Goal: Task Accomplishment & Management: Use online tool/utility

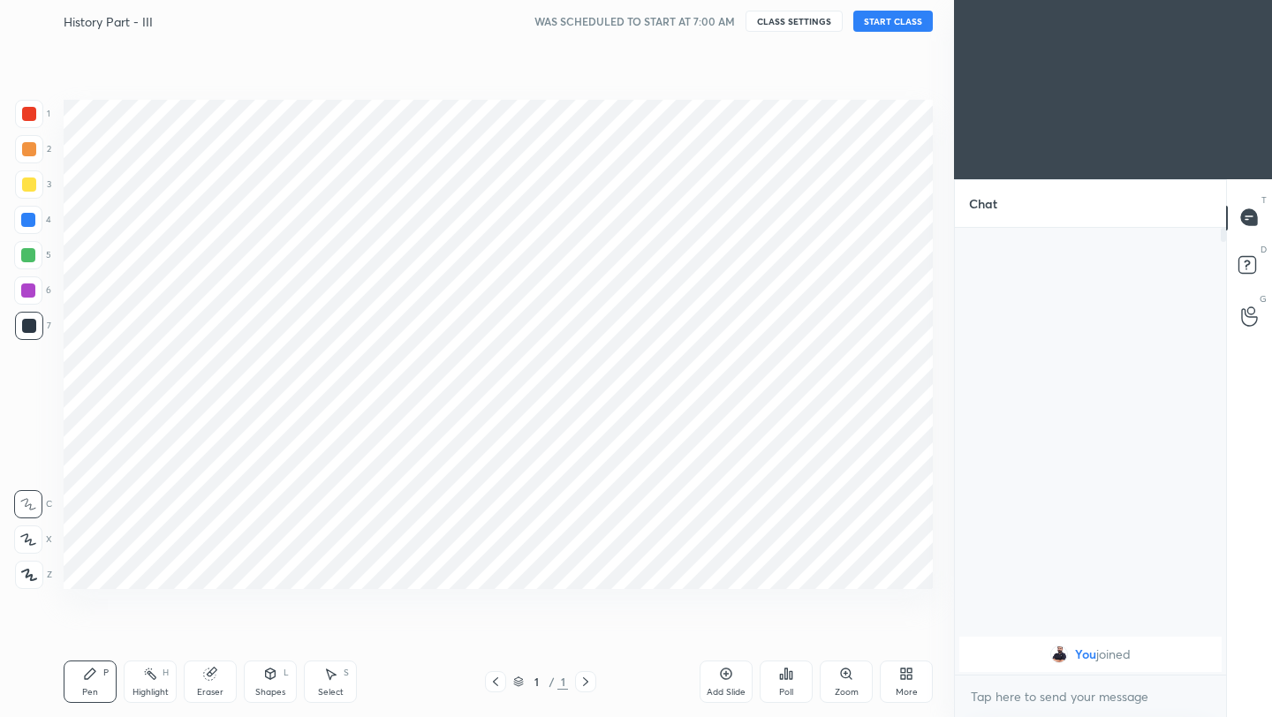
scroll to position [87725, 87446]
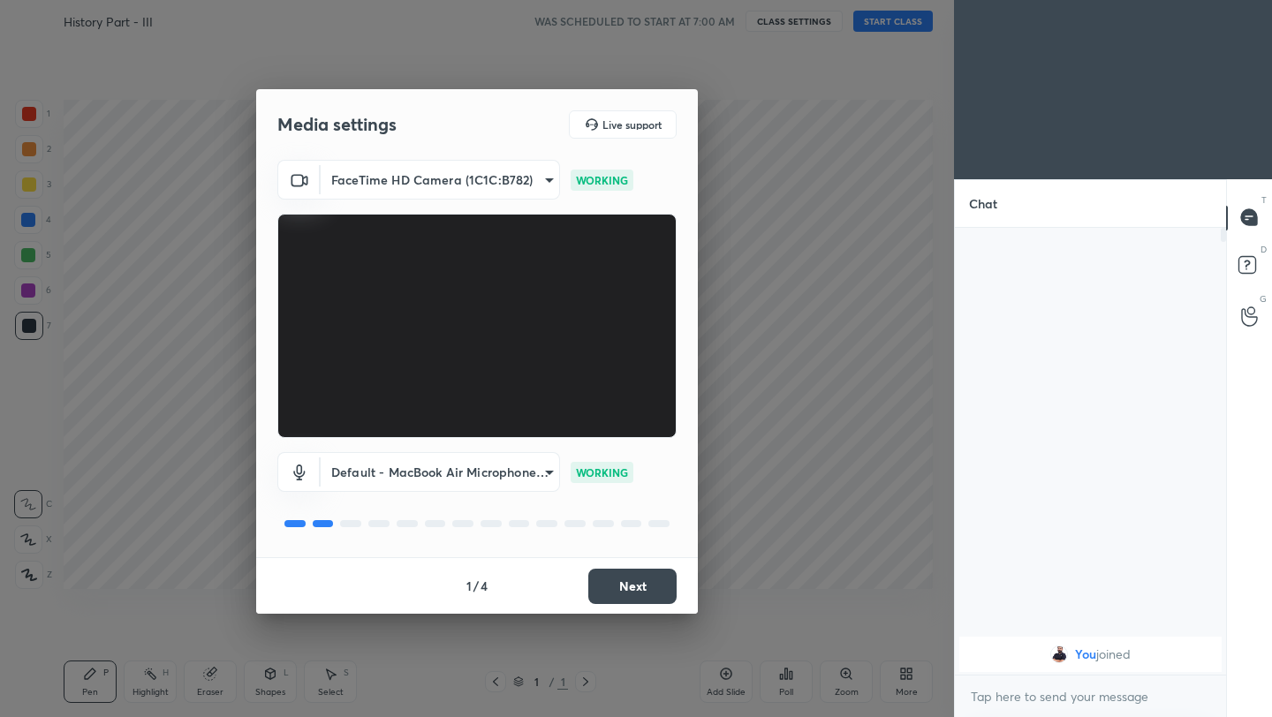
click at [659, 598] on button "Next" at bounding box center [632, 586] width 88 height 35
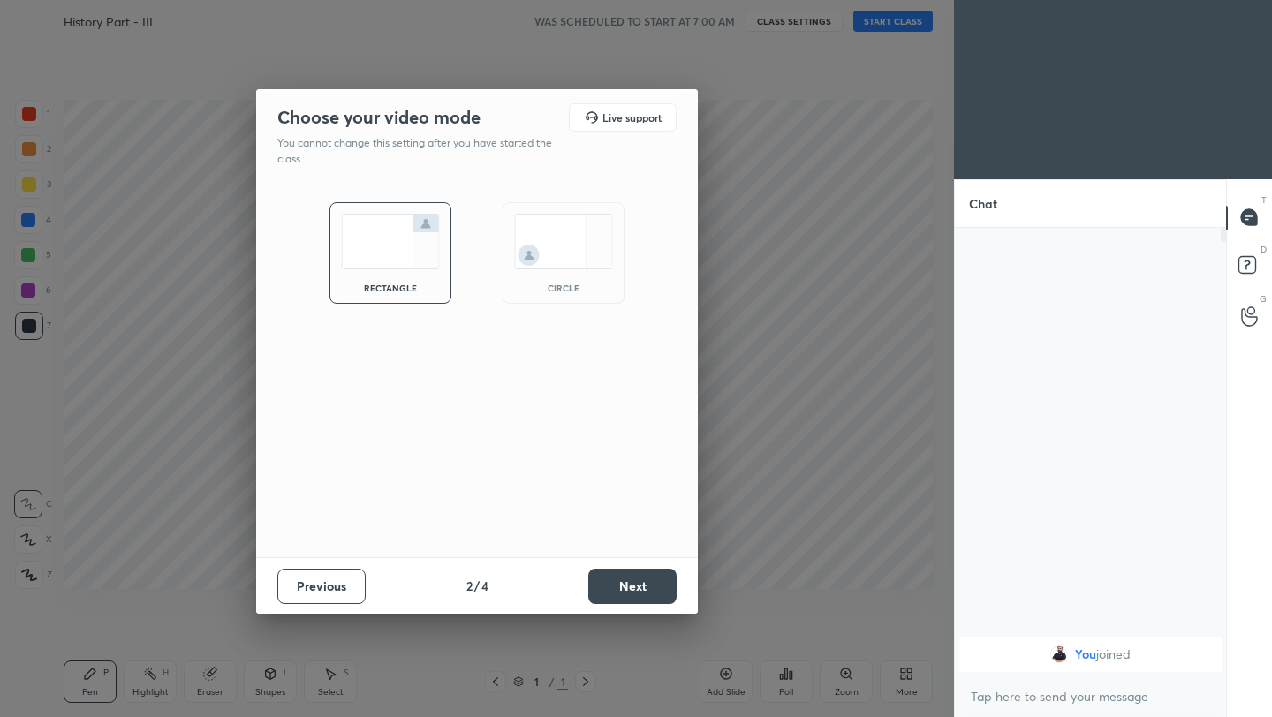
click at [659, 598] on button "Next" at bounding box center [632, 586] width 88 height 35
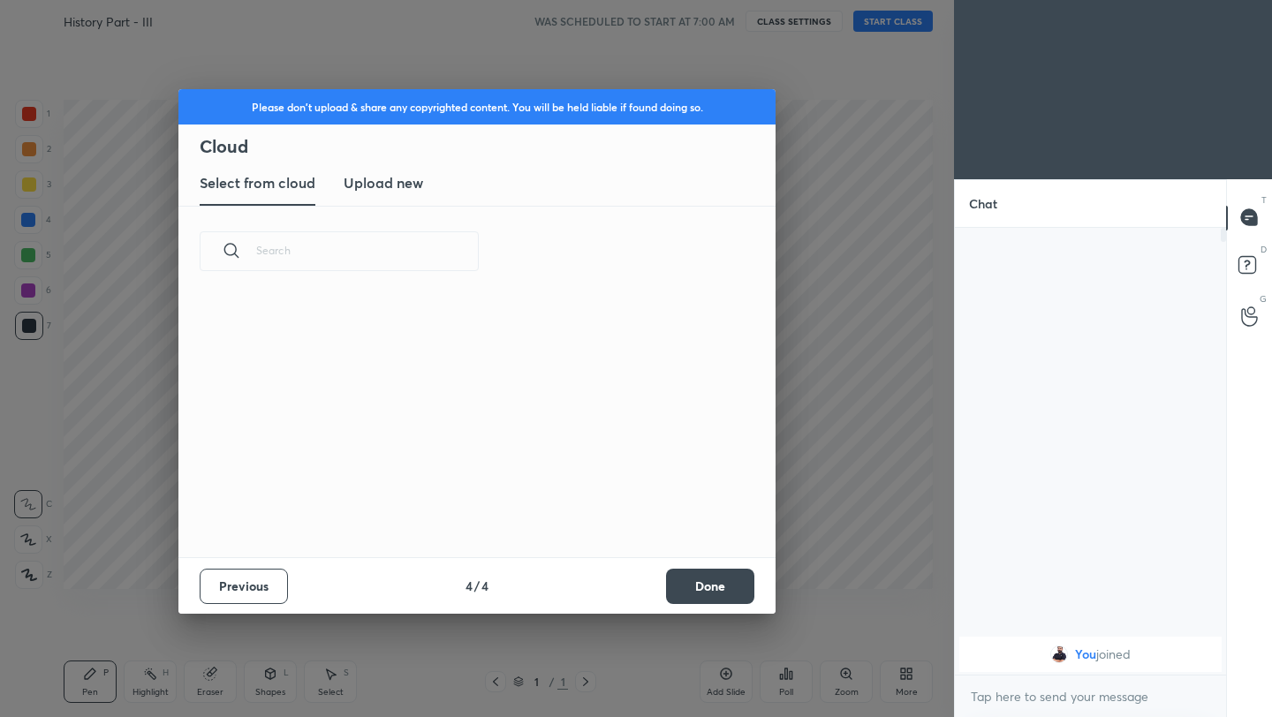
click at [659, 598] on div "Previous 4 / 4 Done" at bounding box center [476, 585] width 597 height 57
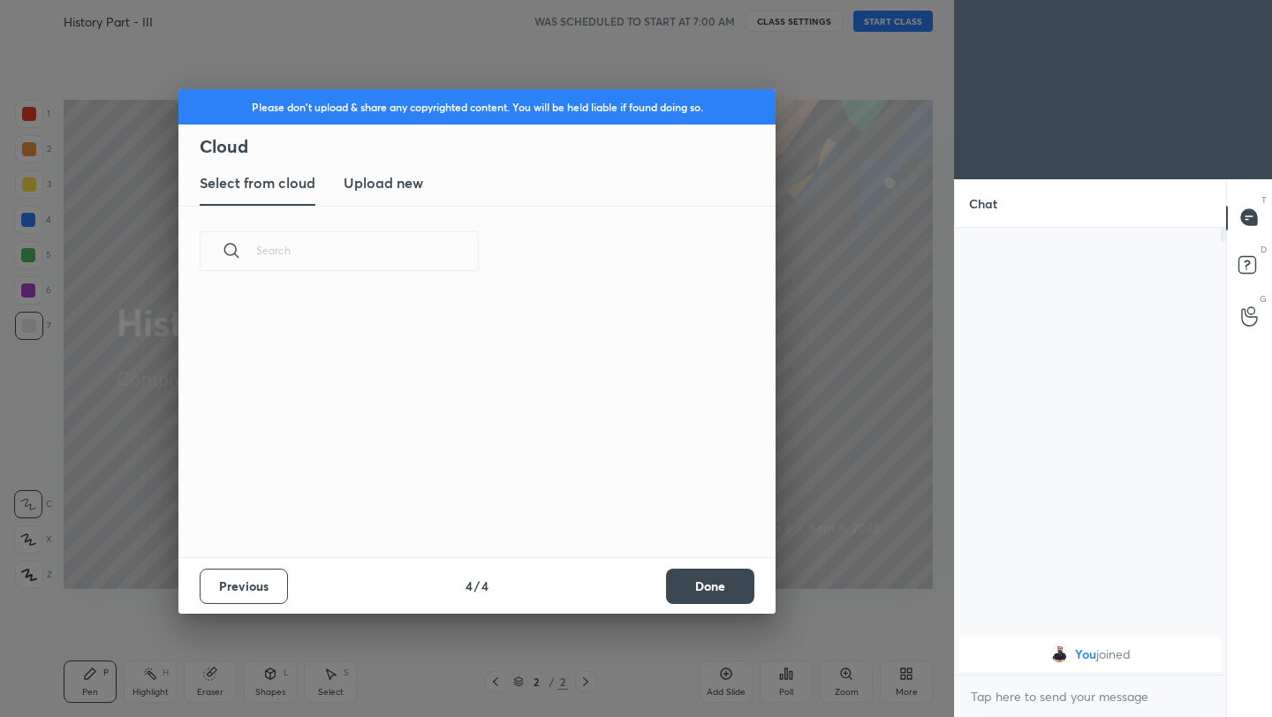
scroll to position [261, 567]
click at [722, 598] on button "Done" at bounding box center [710, 586] width 88 height 35
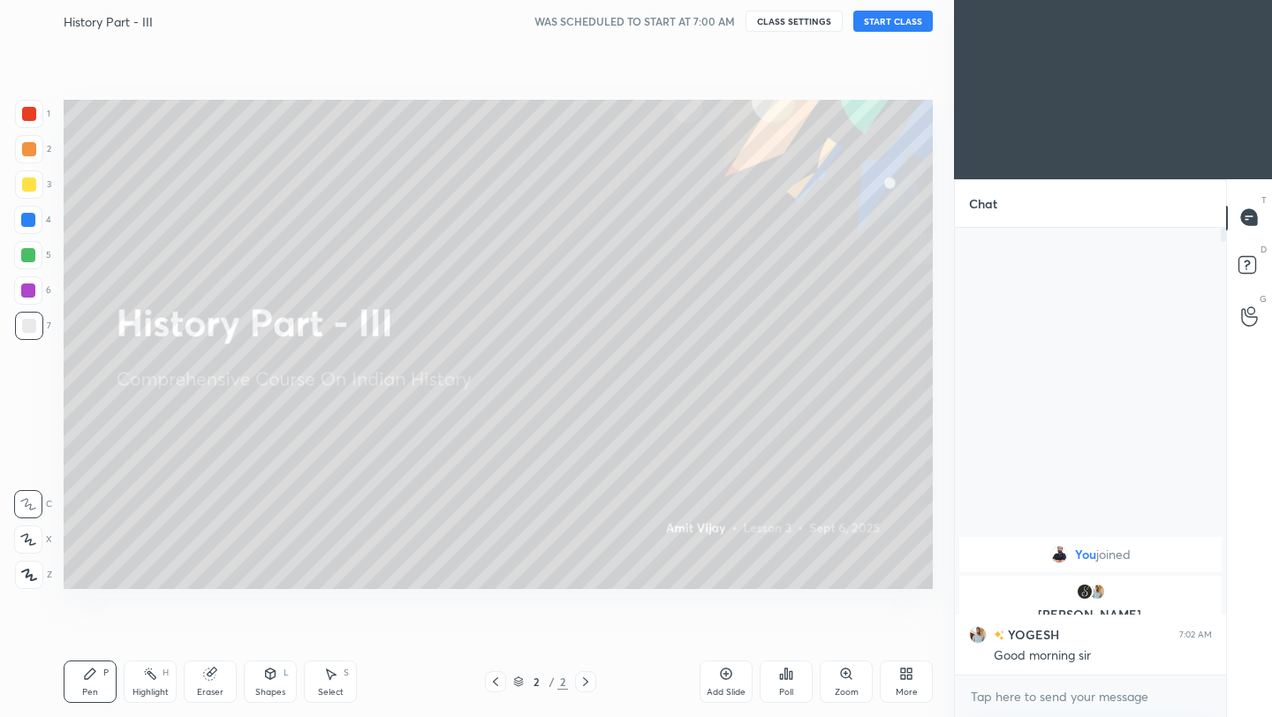
click at [905, 19] on button "START CLASS" at bounding box center [892, 21] width 79 height 21
click at [905, 678] on icon at bounding box center [906, 674] width 14 height 14
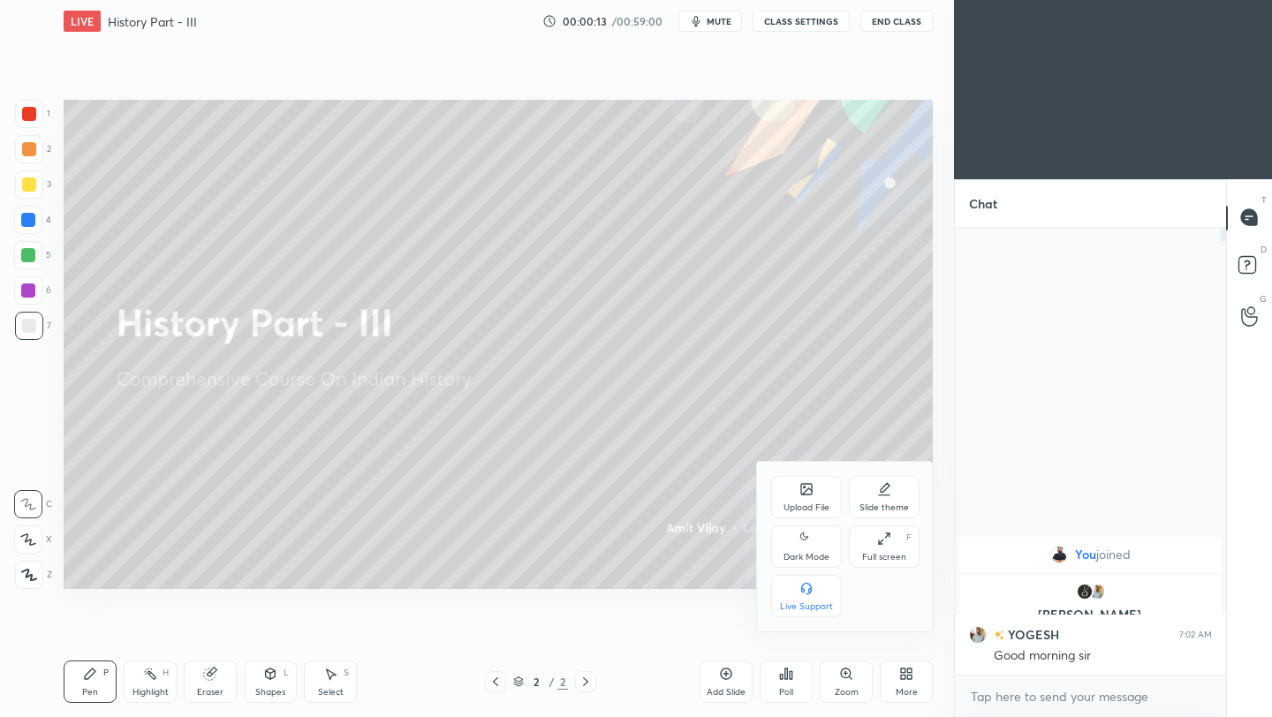
click at [792, 498] on div "Upload File" at bounding box center [806, 497] width 71 height 42
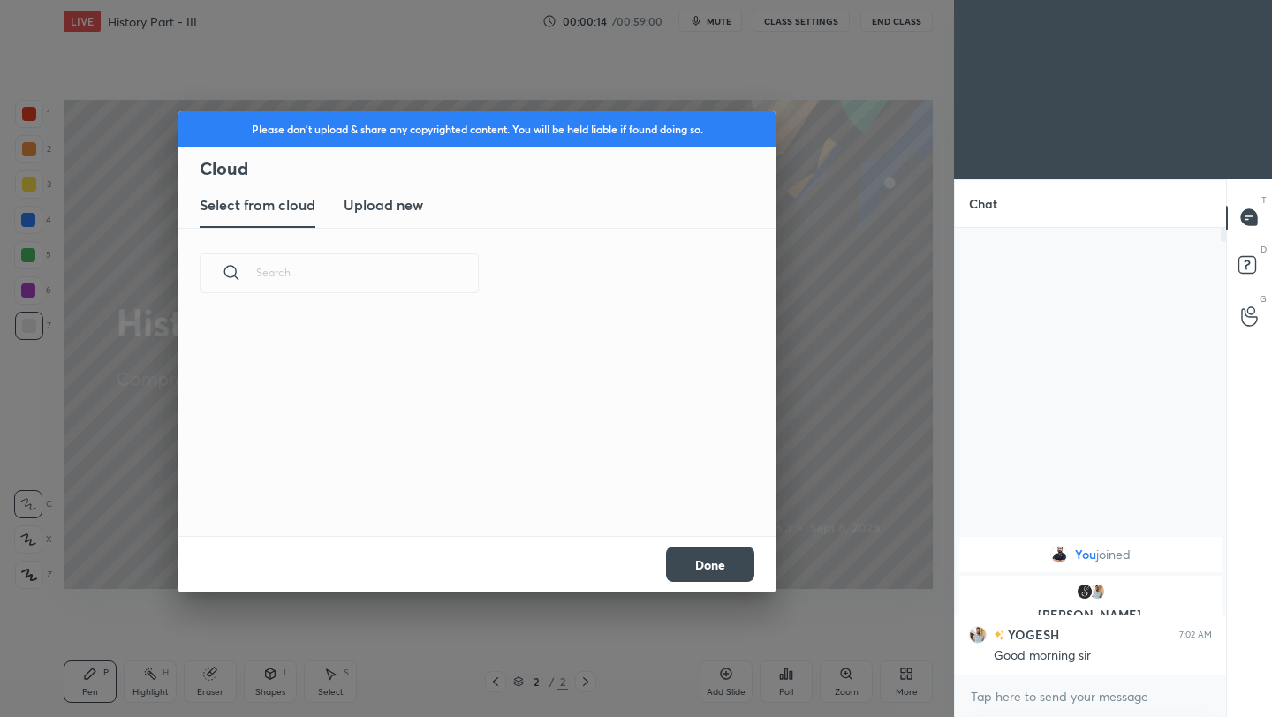
scroll to position [217, 567]
click at [369, 208] on h3 "Upload new" at bounding box center [383, 204] width 79 height 21
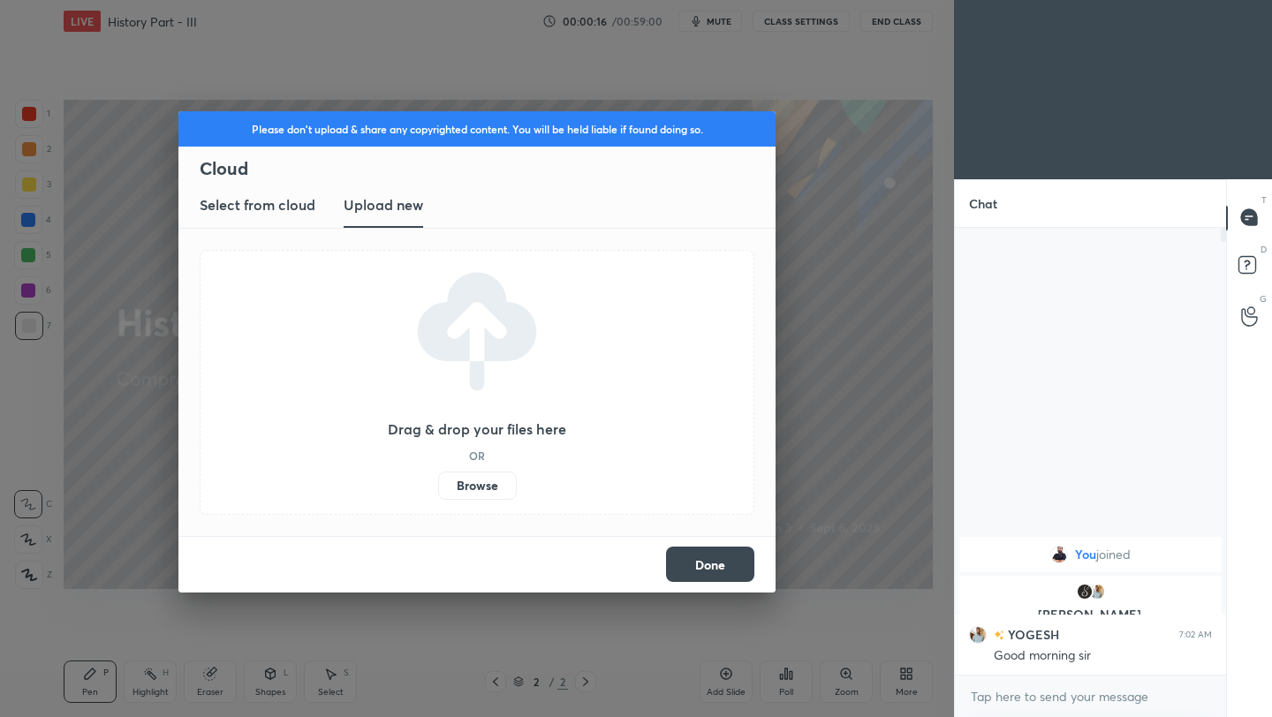
click at [473, 486] on label "Browse" at bounding box center [477, 486] width 79 height 28
click at [438, 486] on input "Browse" at bounding box center [438, 486] width 0 height 28
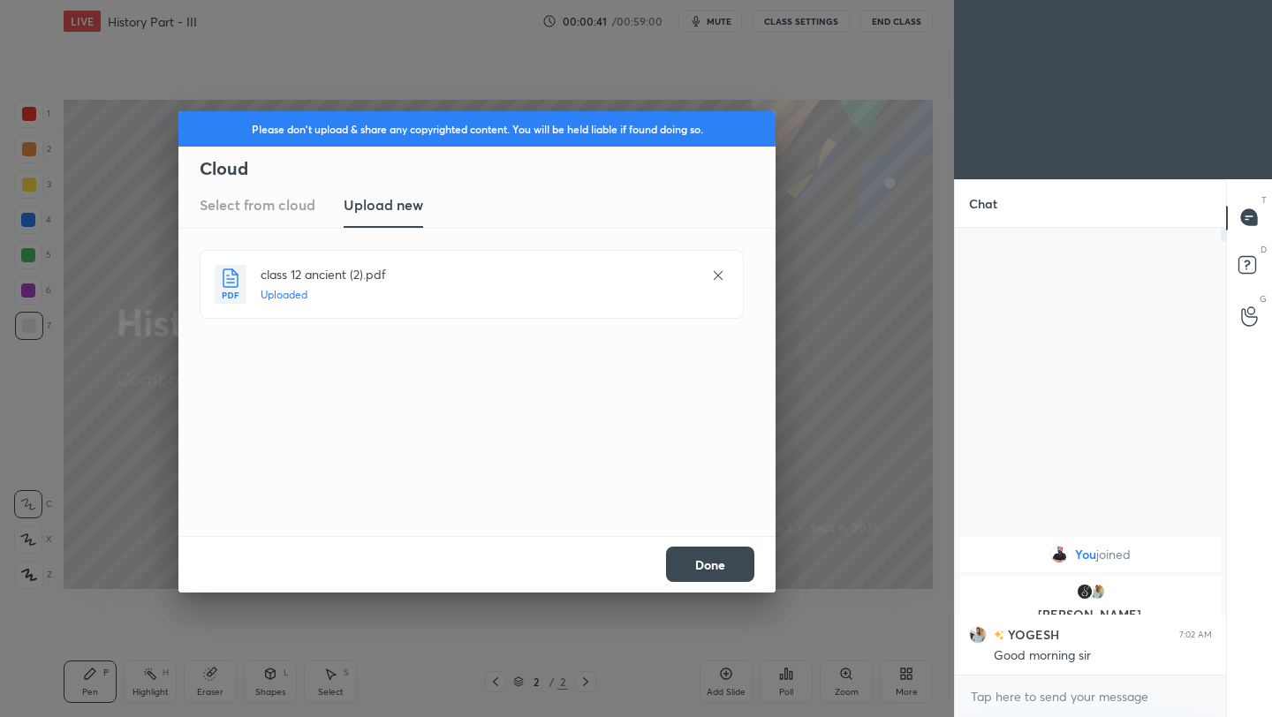
click at [715, 573] on button "Done" at bounding box center [710, 564] width 88 height 35
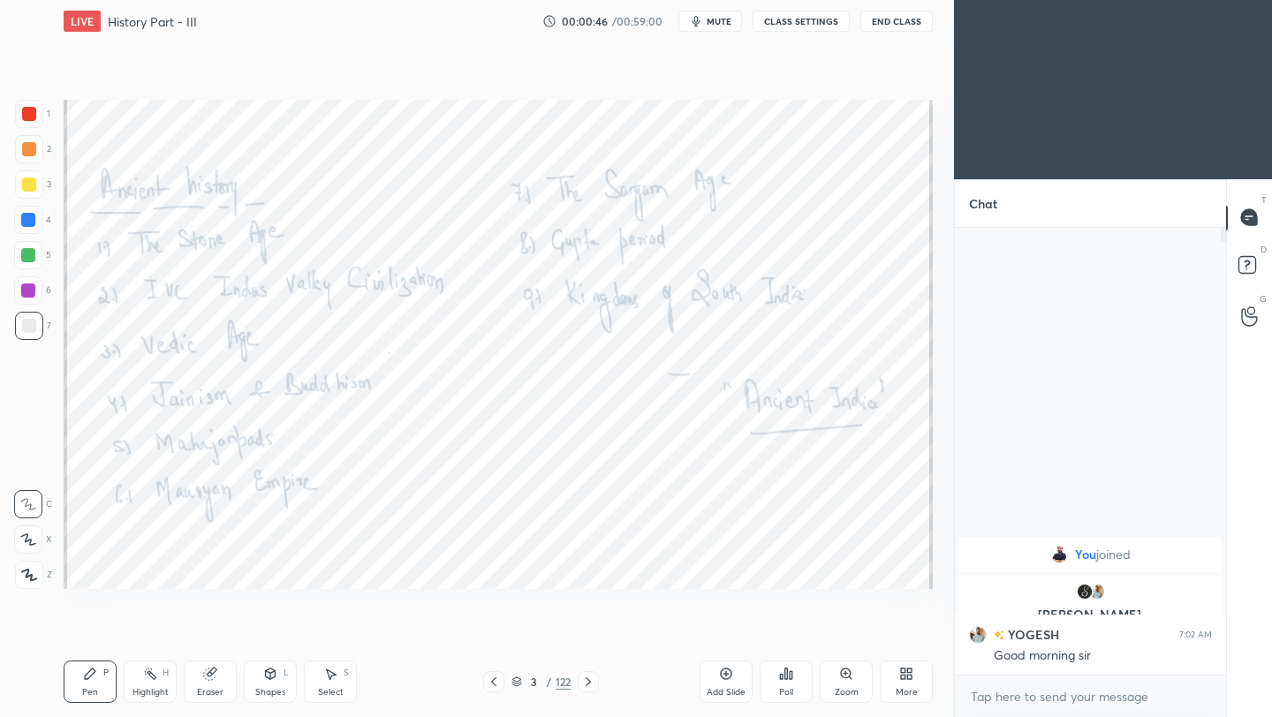
click at [593, 680] on icon at bounding box center [588, 682] width 14 height 14
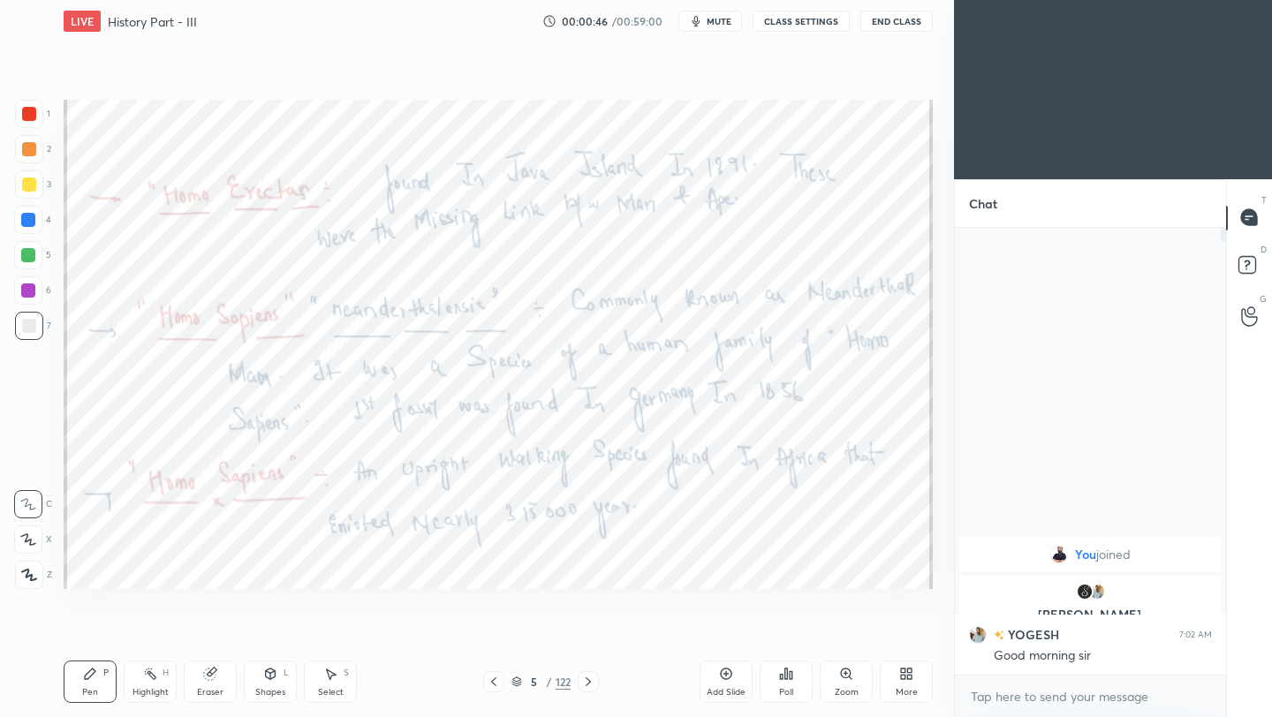
click at [593, 680] on icon at bounding box center [588, 682] width 14 height 14
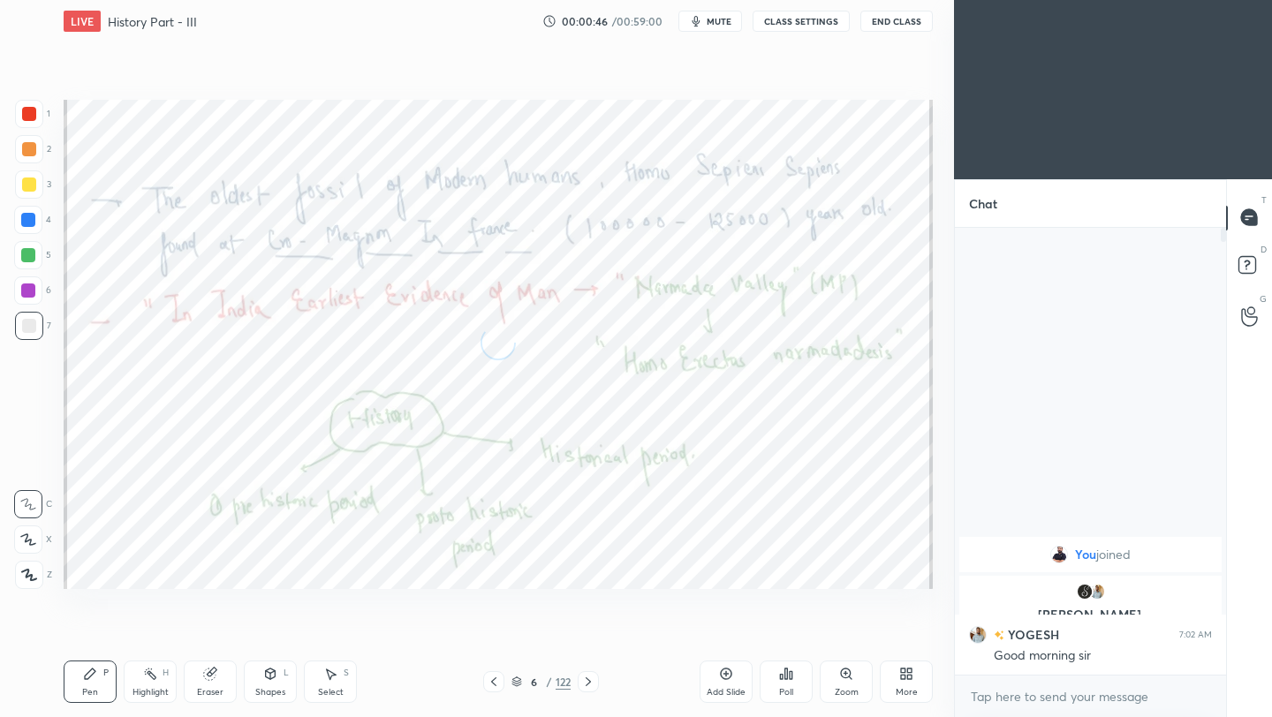
click at [593, 680] on icon at bounding box center [588, 682] width 14 height 14
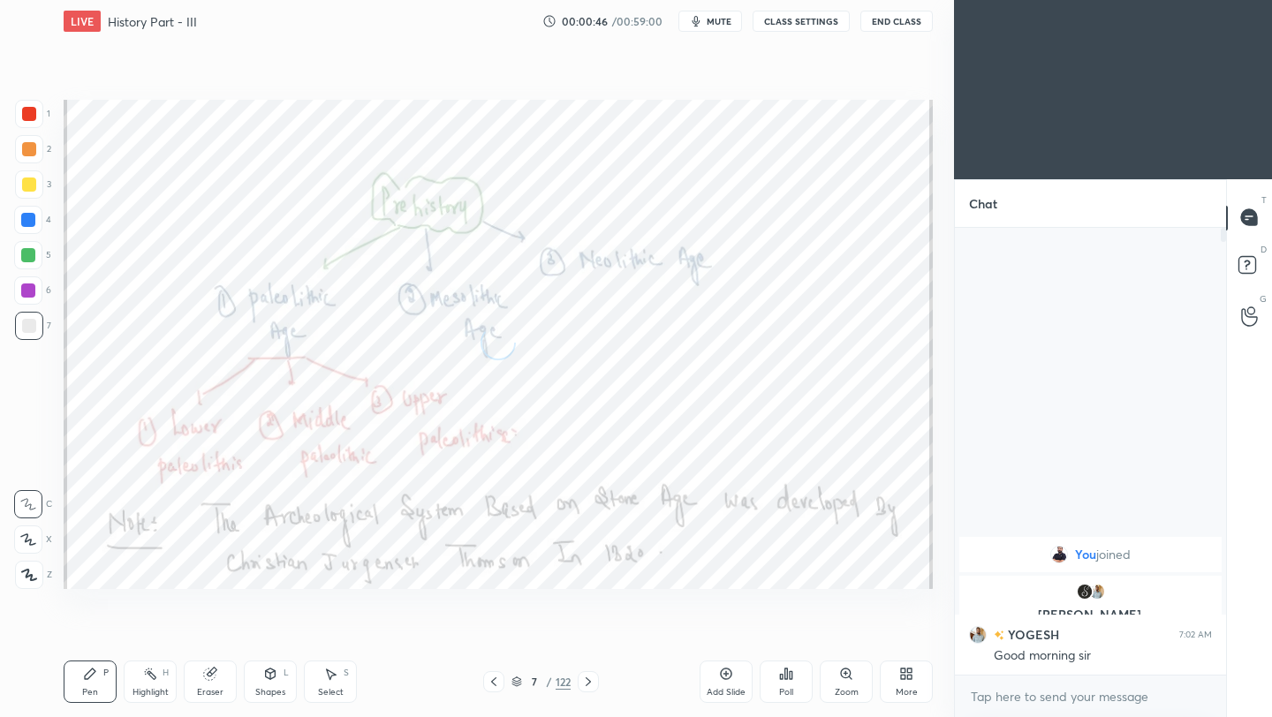
click at [593, 680] on icon at bounding box center [588, 682] width 14 height 14
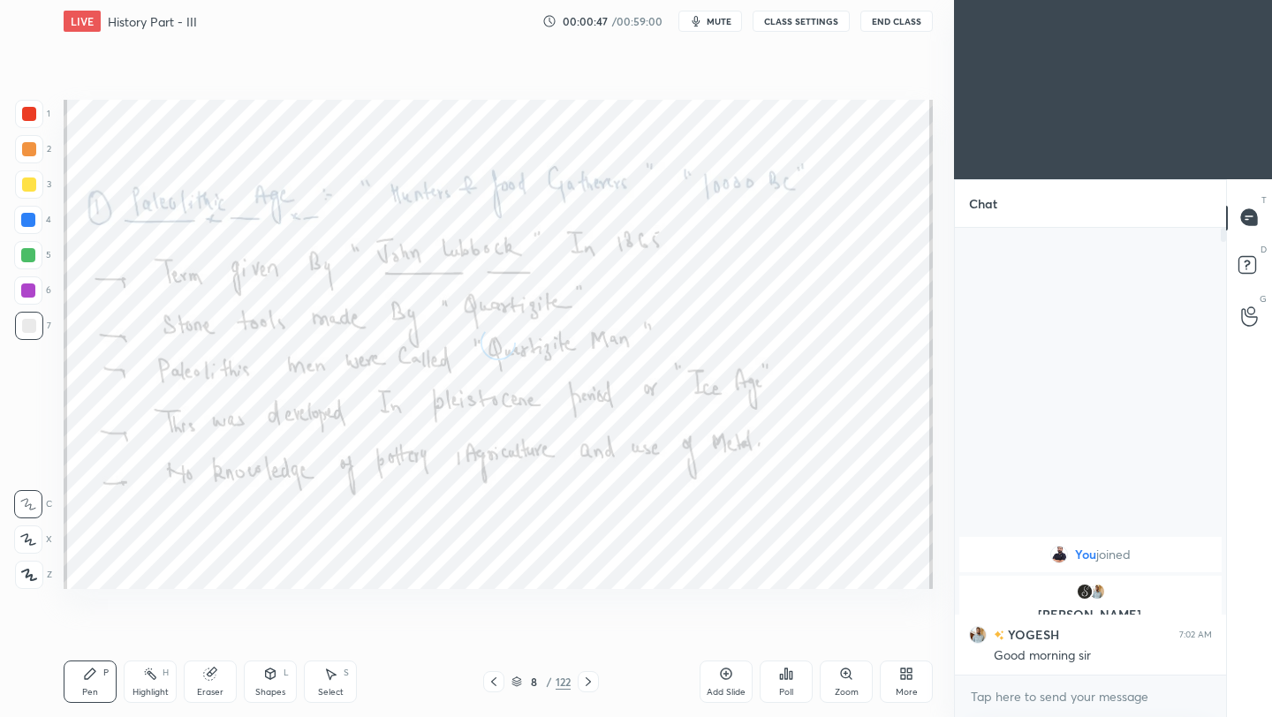
click at [593, 680] on icon at bounding box center [588, 682] width 14 height 14
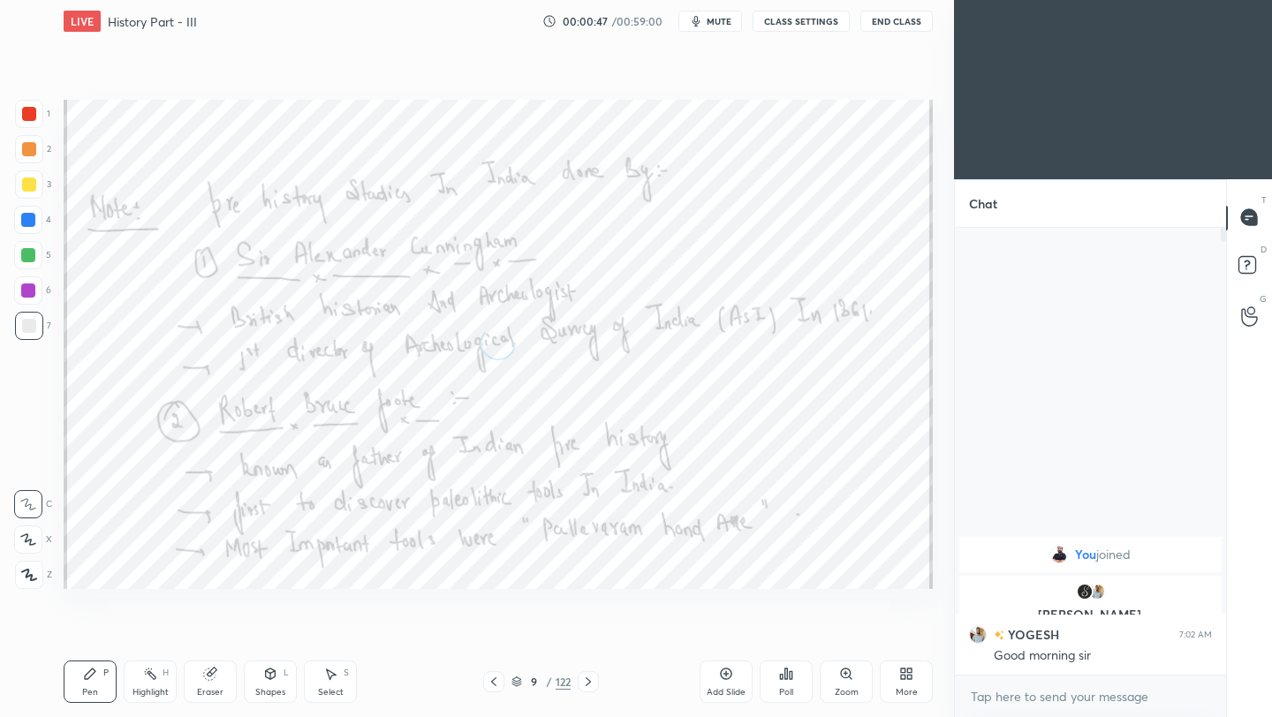
click at [593, 680] on icon at bounding box center [588, 682] width 14 height 14
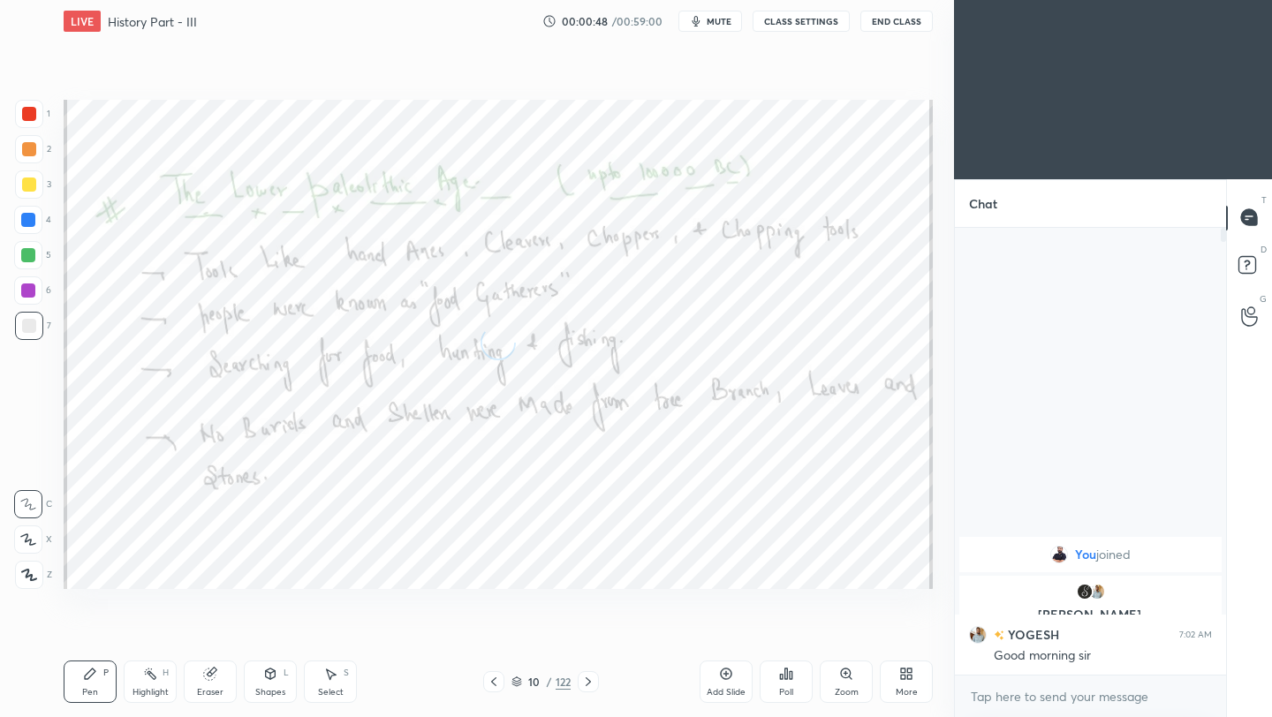
click at [593, 680] on icon at bounding box center [588, 682] width 14 height 14
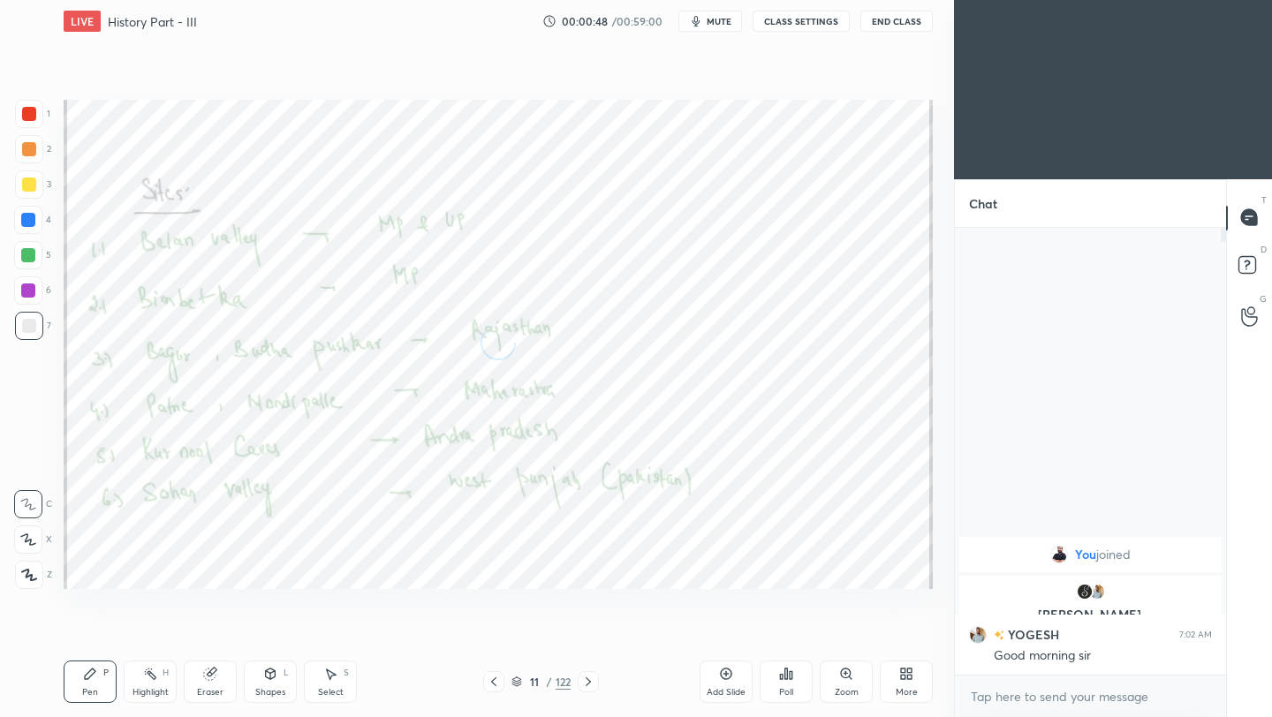
click at [593, 680] on icon at bounding box center [588, 682] width 14 height 14
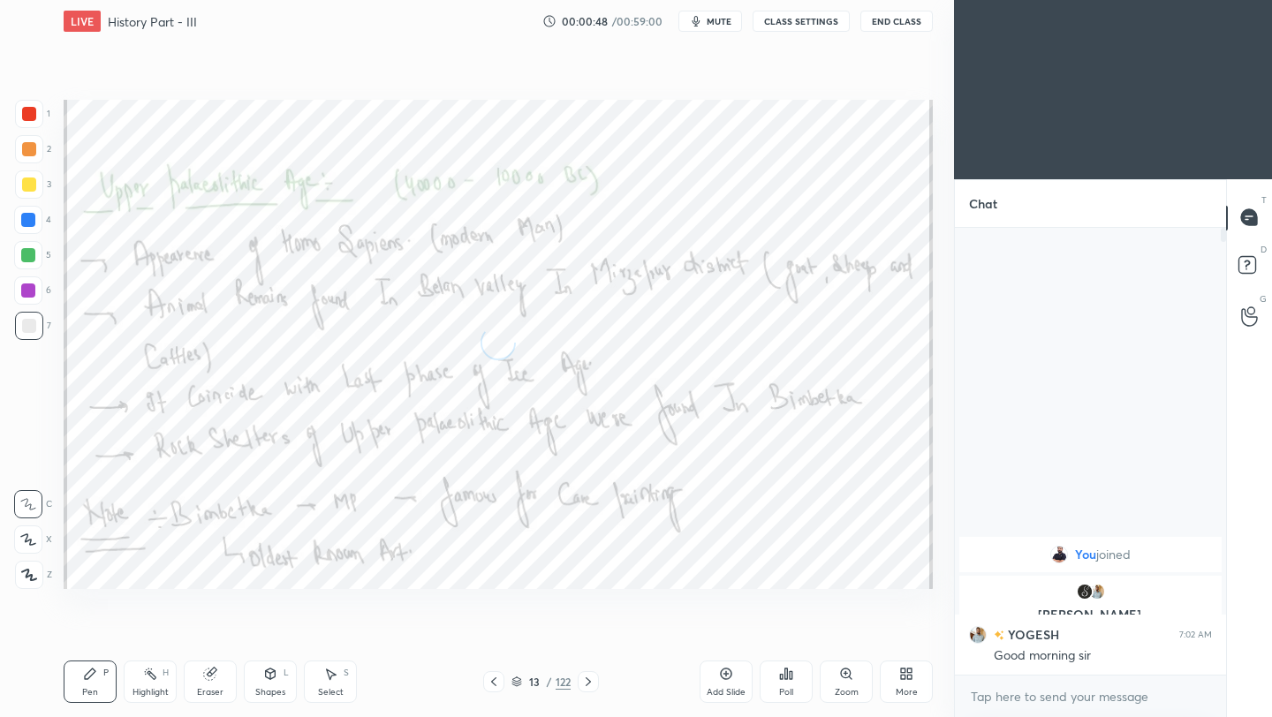
click at [593, 680] on icon at bounding box center [588, 682] width 14 height 14
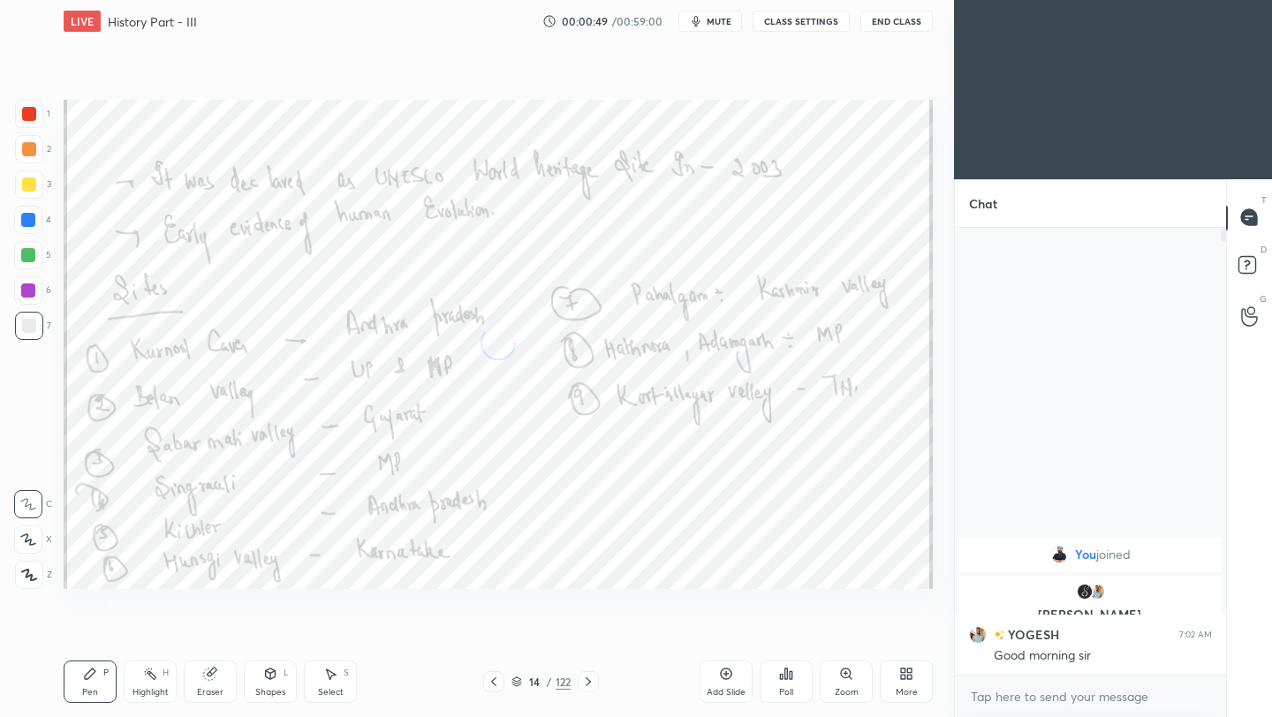
click at [593, 680] on icon at bounding box center [588, 682] width 14 height 14
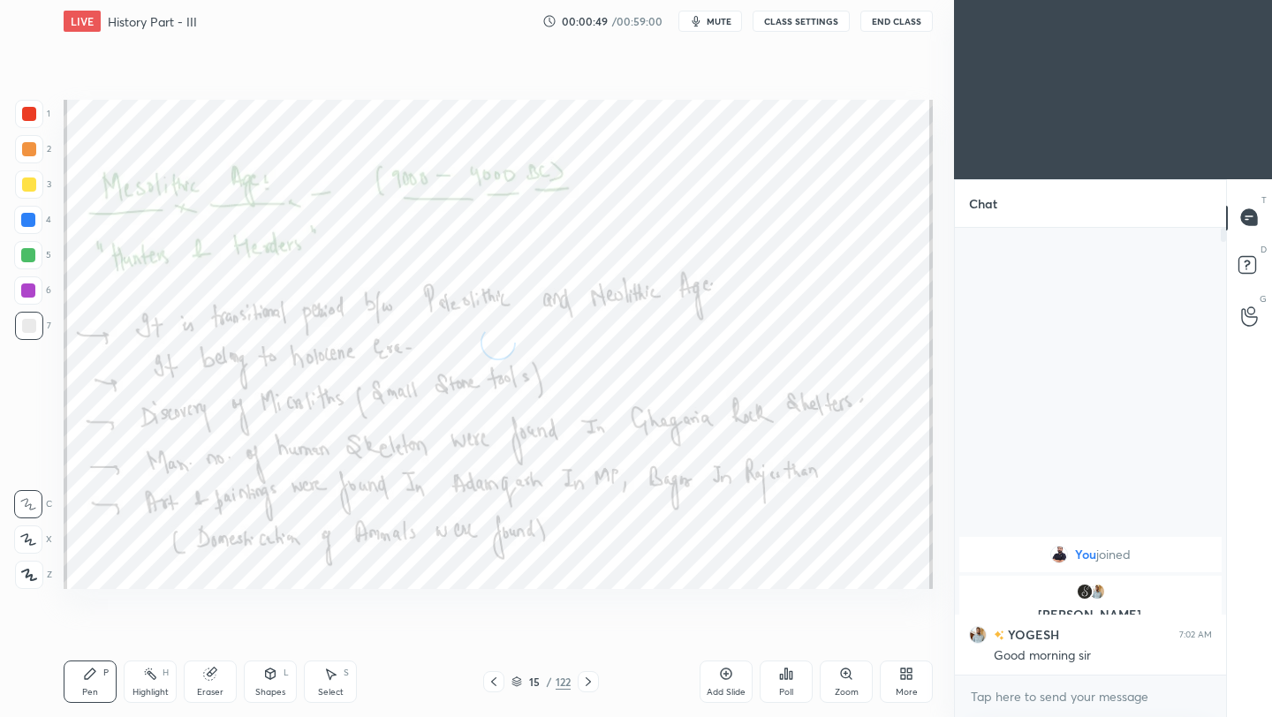
click at [593, 680] on icon at bounding box center [588, 682] width 14 height 14
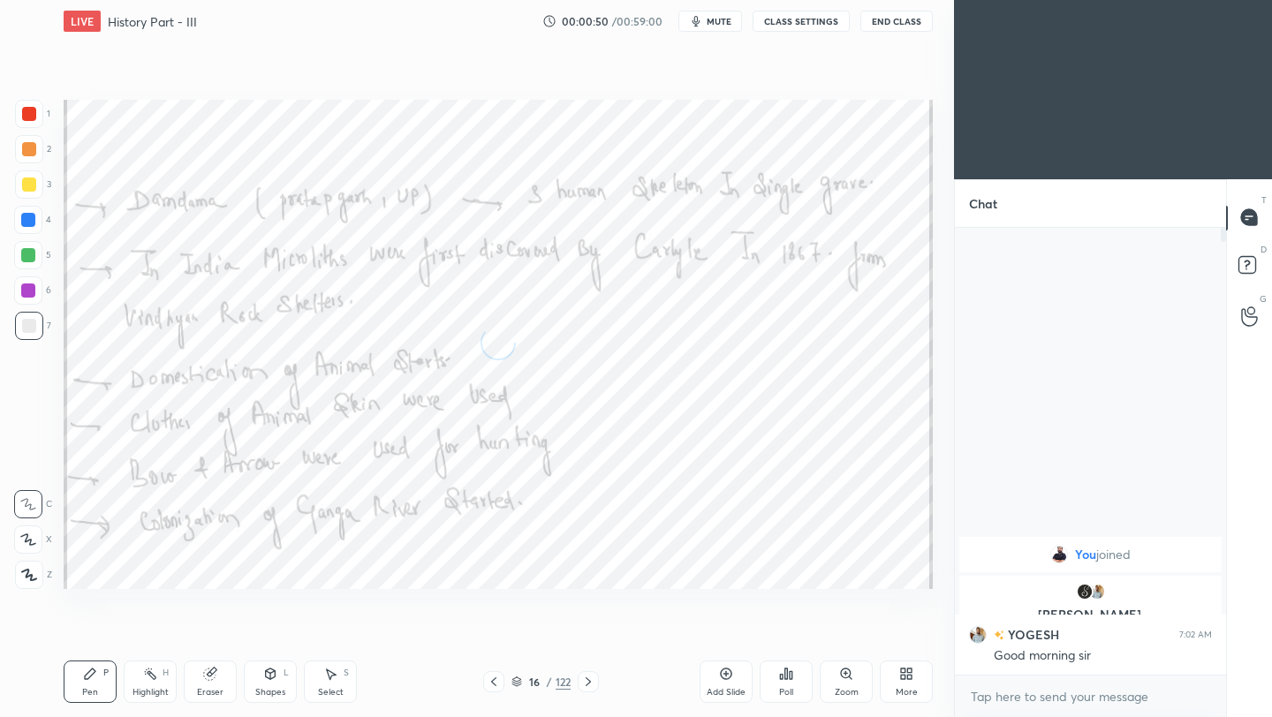
click at [593, 680] on icon at bounding box center [588, 682] width 14 height 14
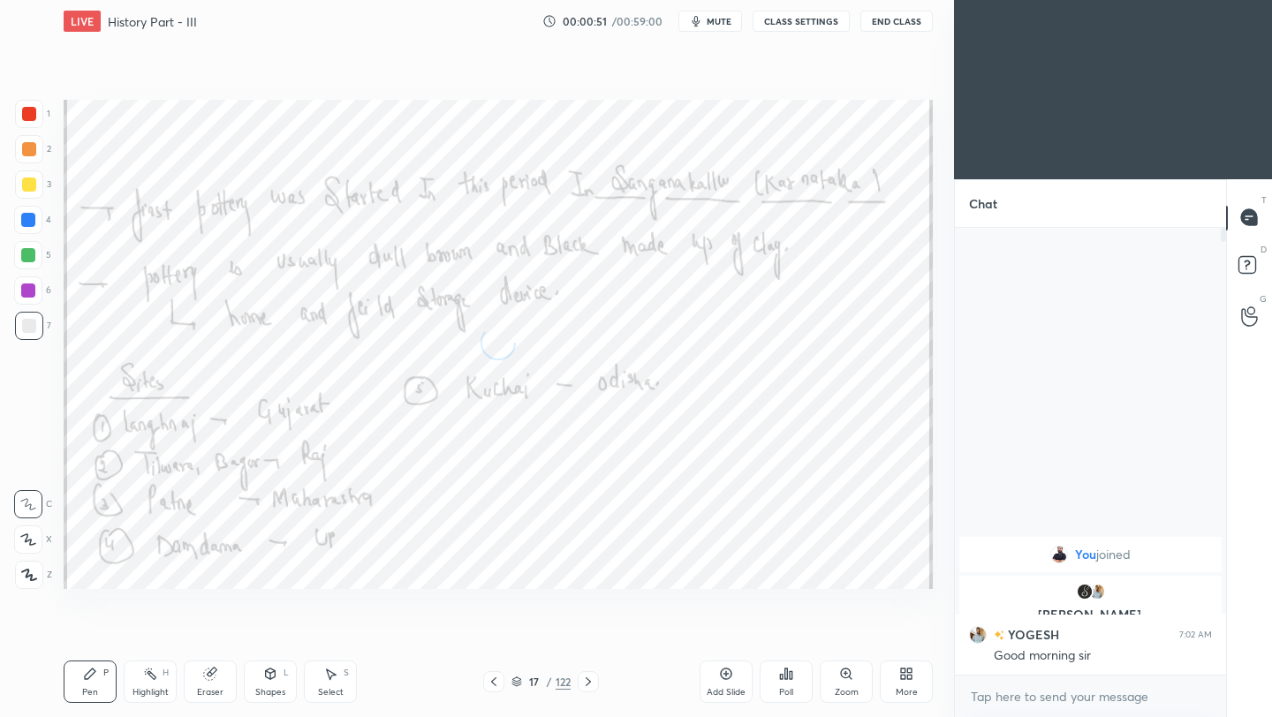
click at [593, 680] on icon at bounding box center [588, 682] width 14 height 14
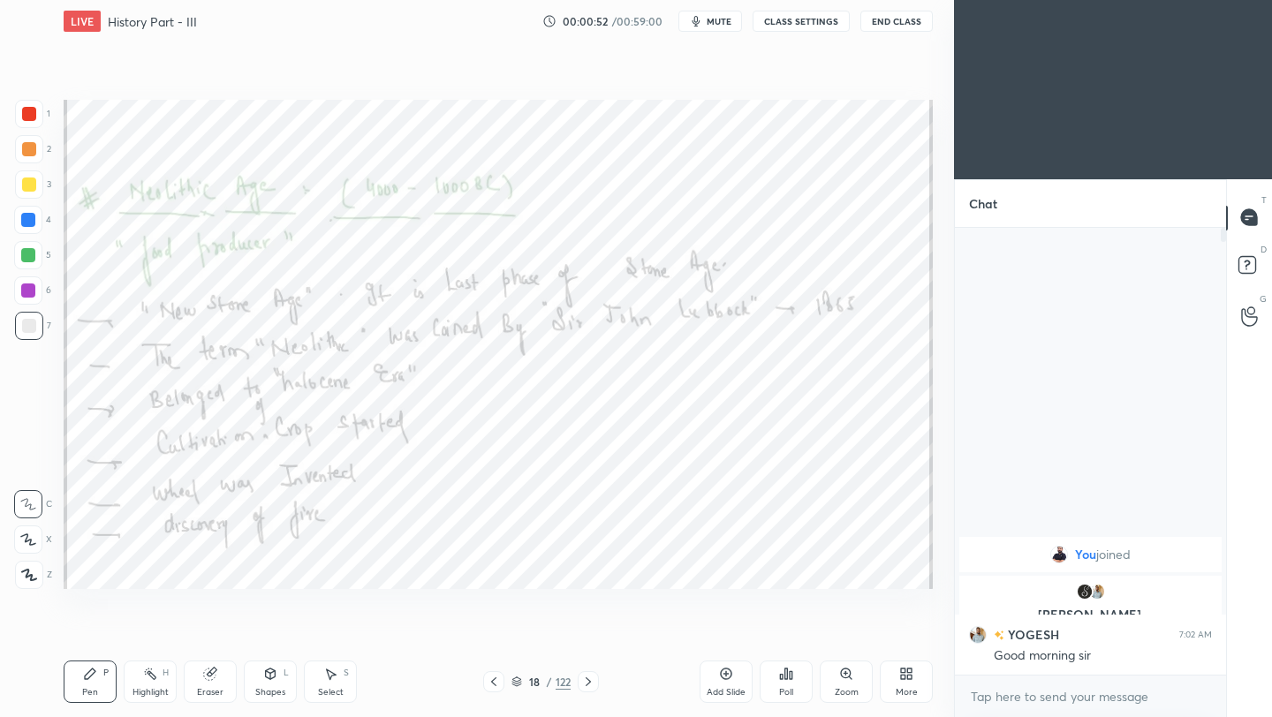
click at [593, 680] on icon at bounding box center [588, 682] width 14 height 14
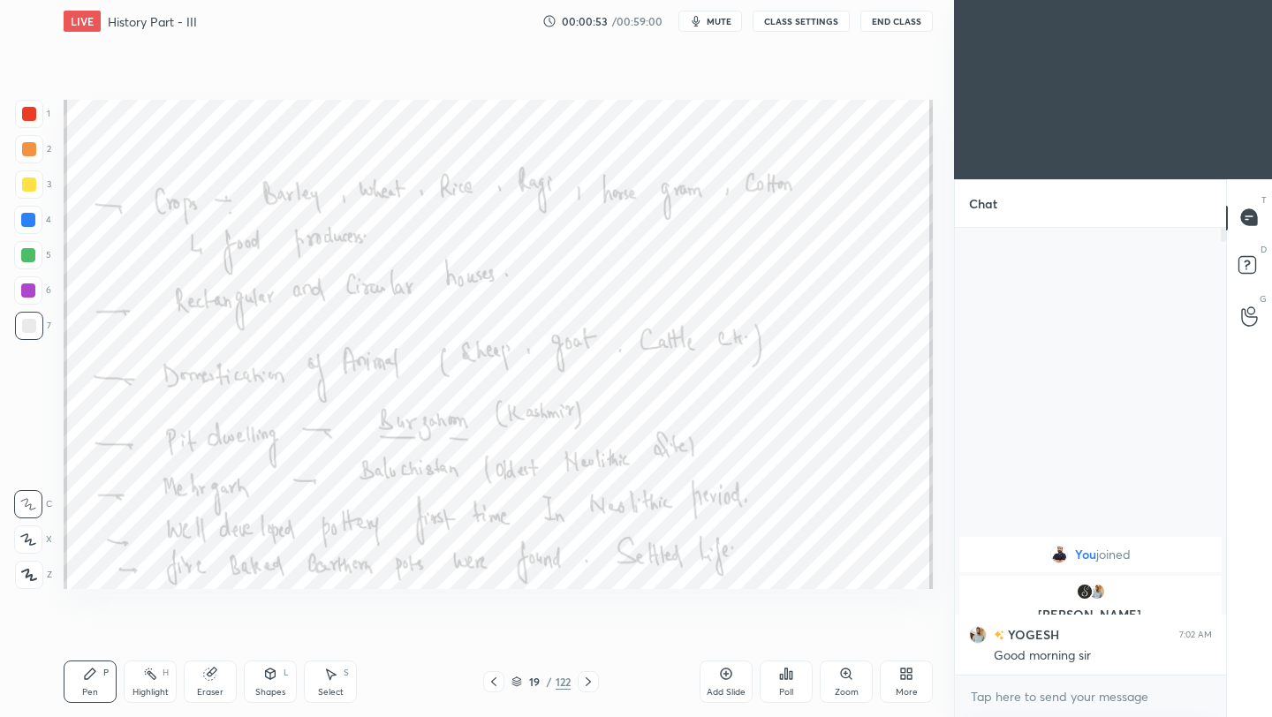
click at [593, 680] on icon at bounding box center [588, 682] width 14 height 14
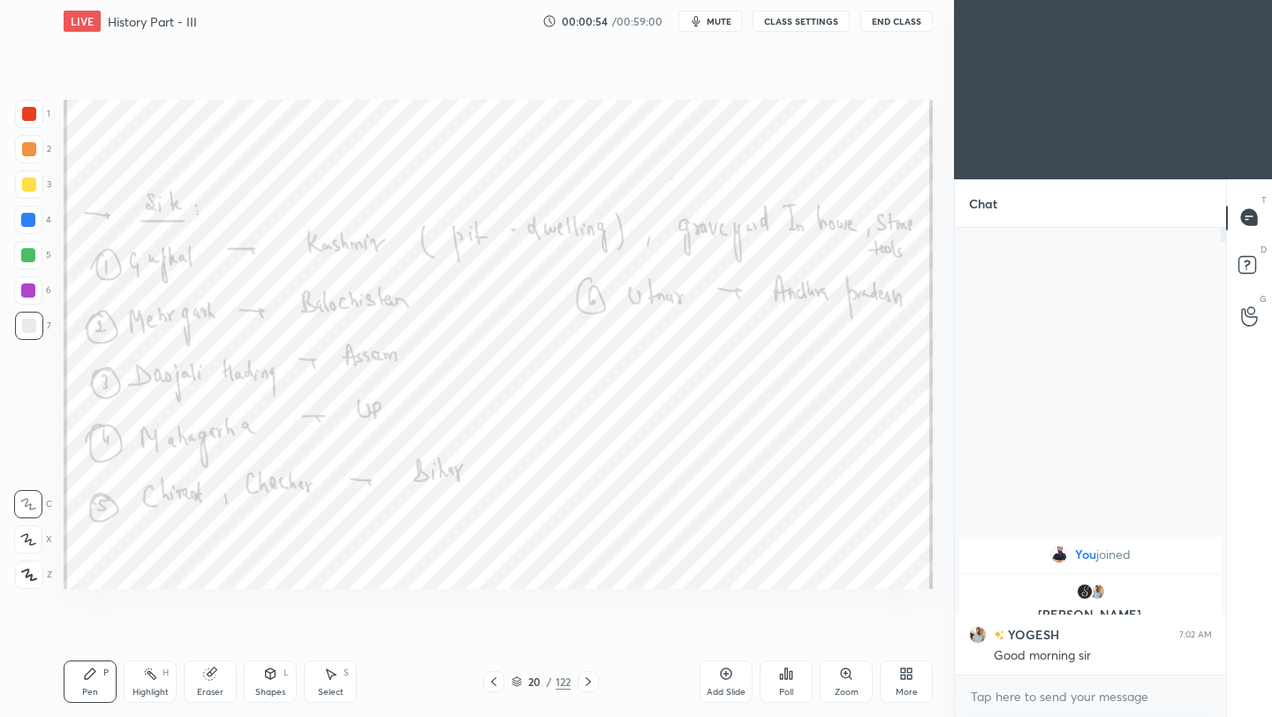
click at [593, 680] on icon at bounding box center [588, 682] width 14 height 14
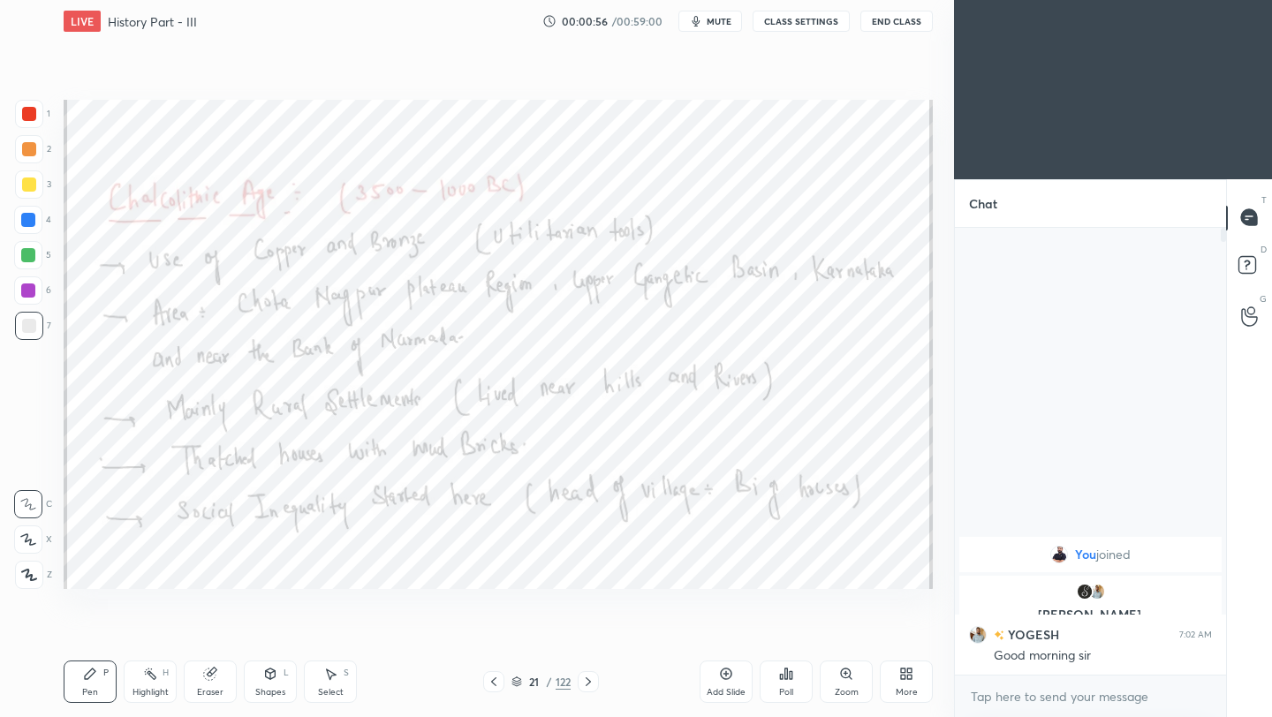
click at [593, 680] on icon at bounding box center [588, 682] width 14 height 14
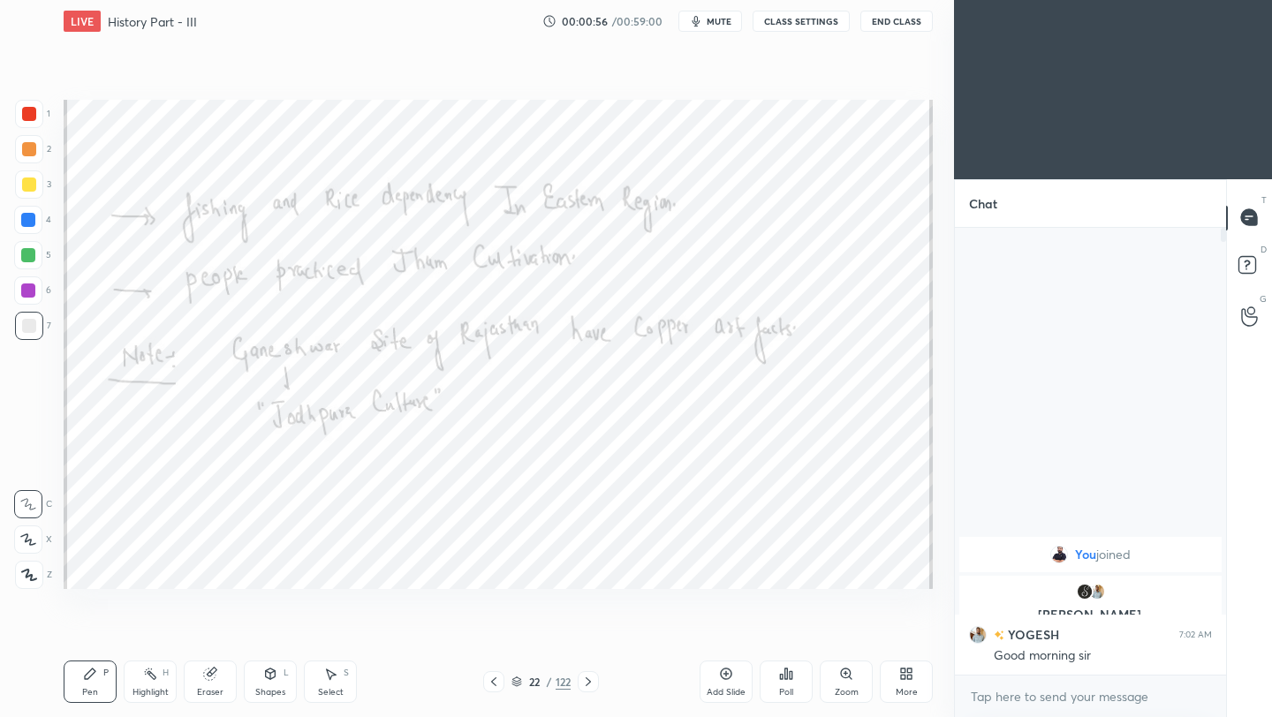
click at [593, 680] on icon at bounding box center [588, 682] width 14 height 14
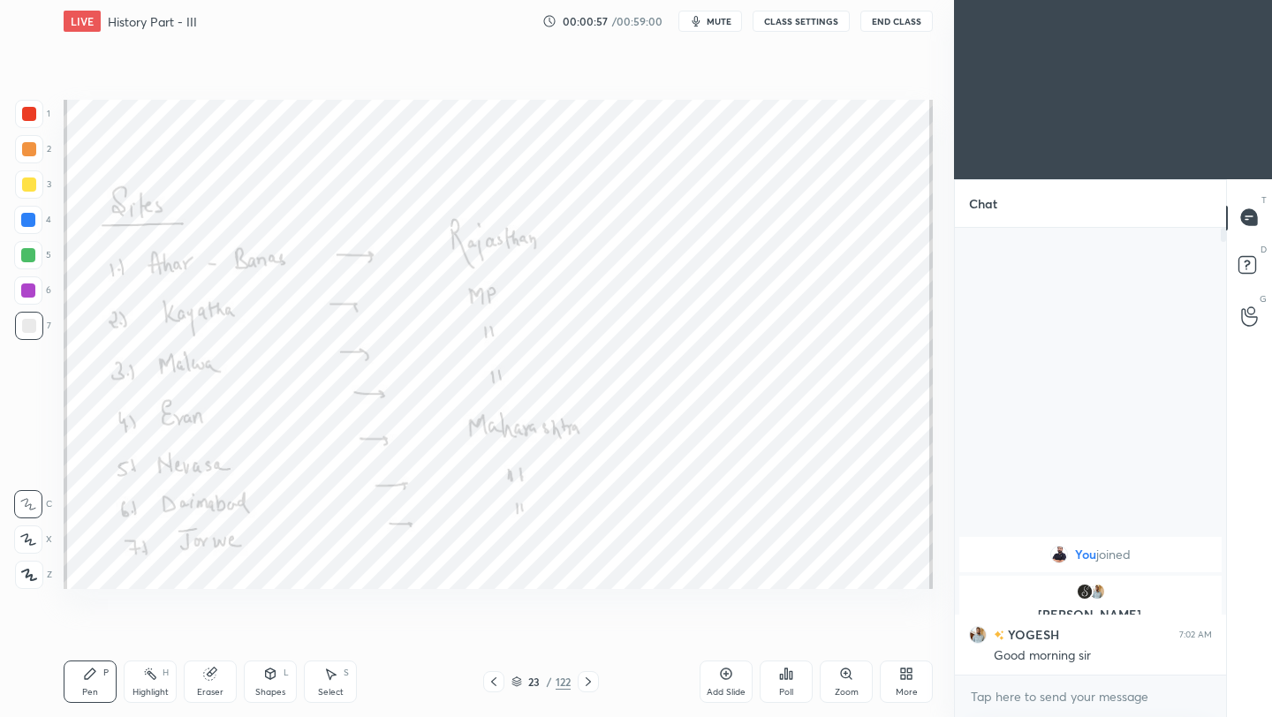
click at [593, 680] on icon at bounding box center [588, 682] width 14 height 14
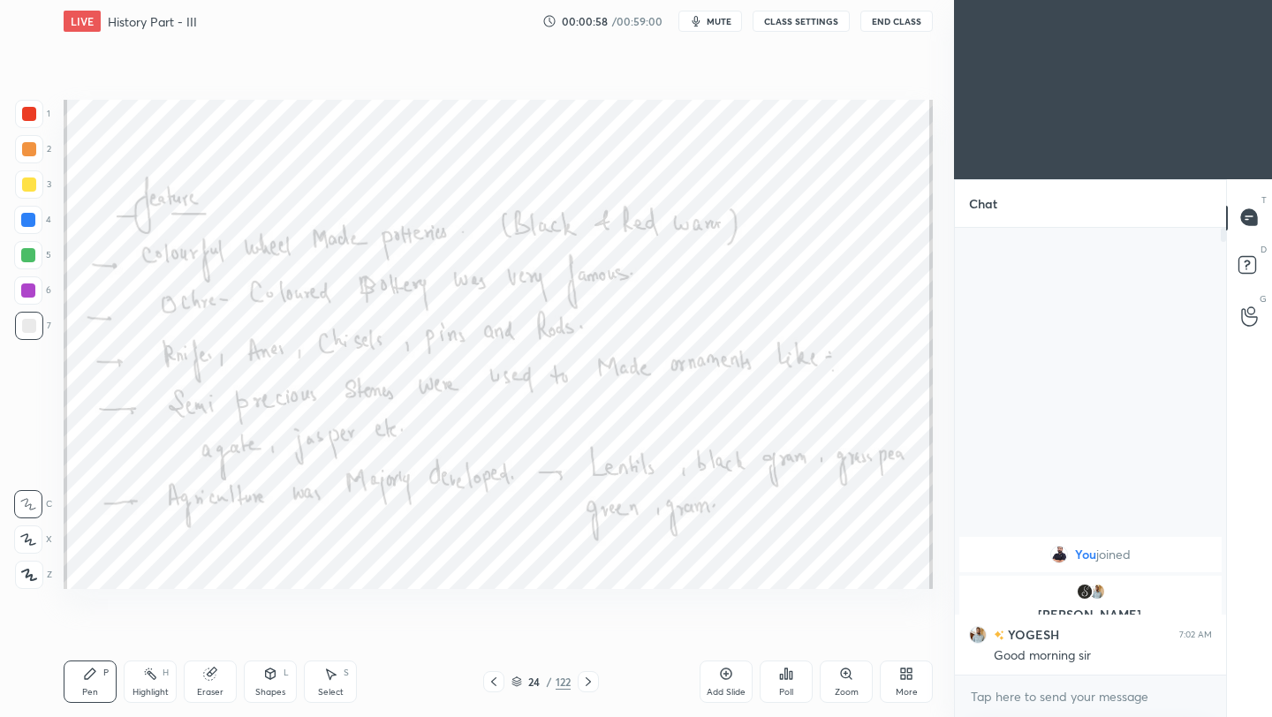
click at [593, 680] on icon at bounding box center [588, 682] width 14 height 14
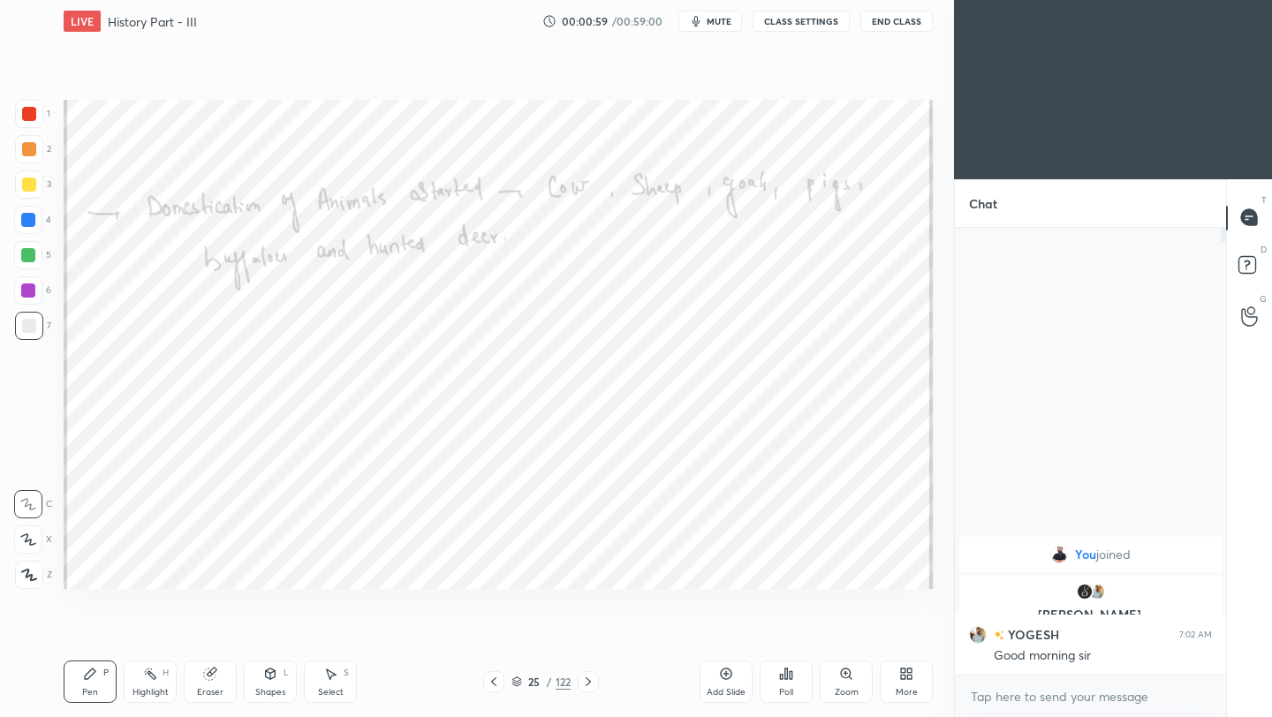
click at [593, 680] on icon at bounding box center [588, 682] width 14 height 14
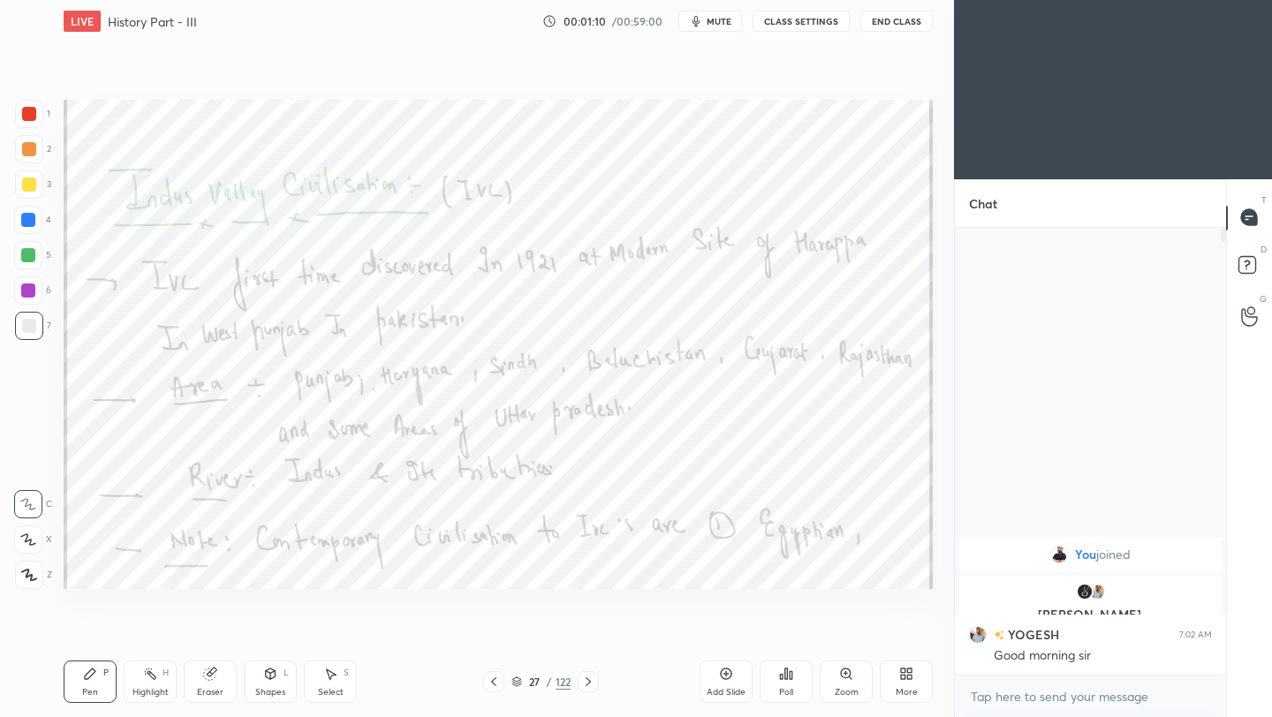
click at [593, 680] on icon at bounding box center [588, 682] width 14 height 14
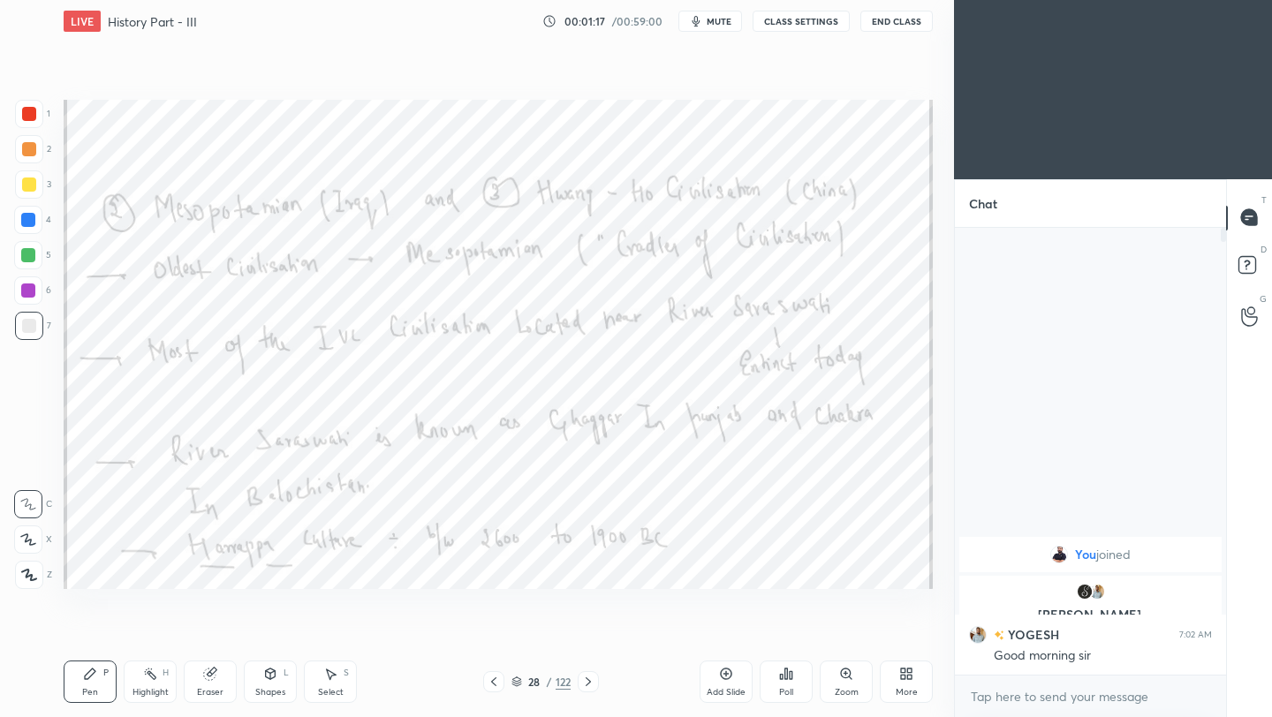
click at [593, 680] on icon at bounding box center [588, 682] width 14 height 14
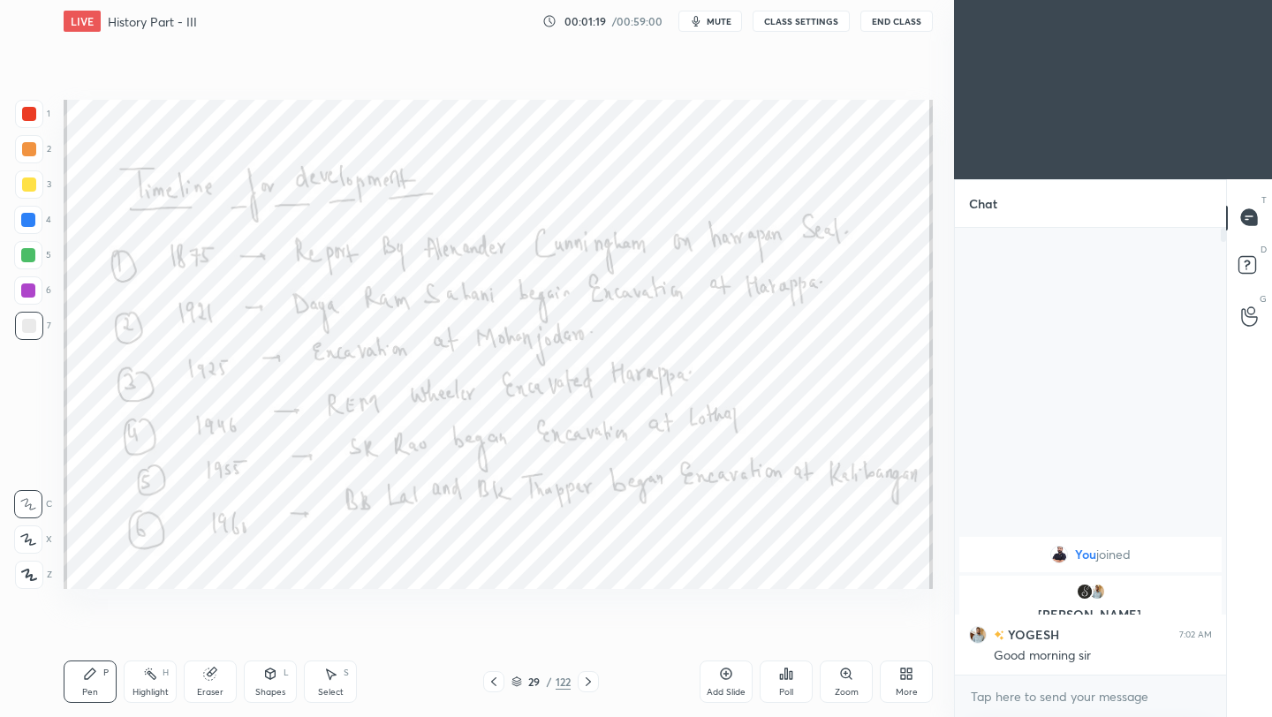
click at [593, 680] on icon at bounding box center [588, 682] width 14 height 14
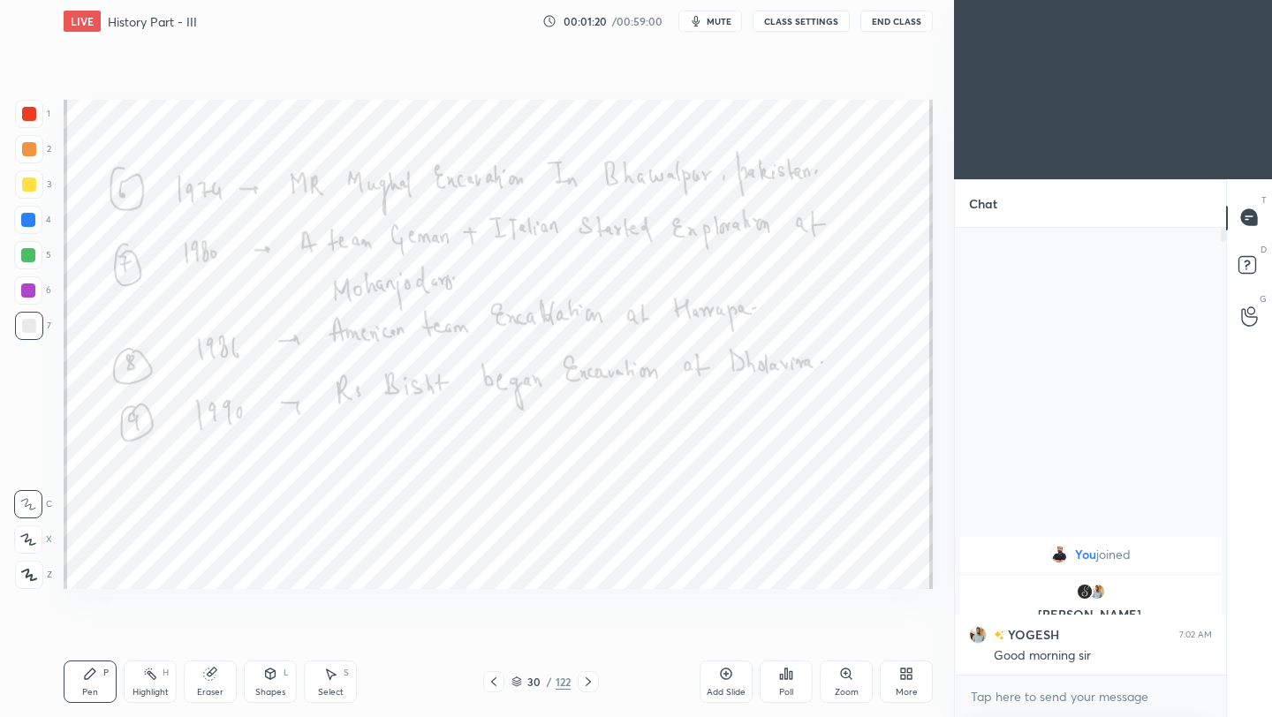
click at [593, 680] on icon at bounding box center [588, 682] width 14 height 14
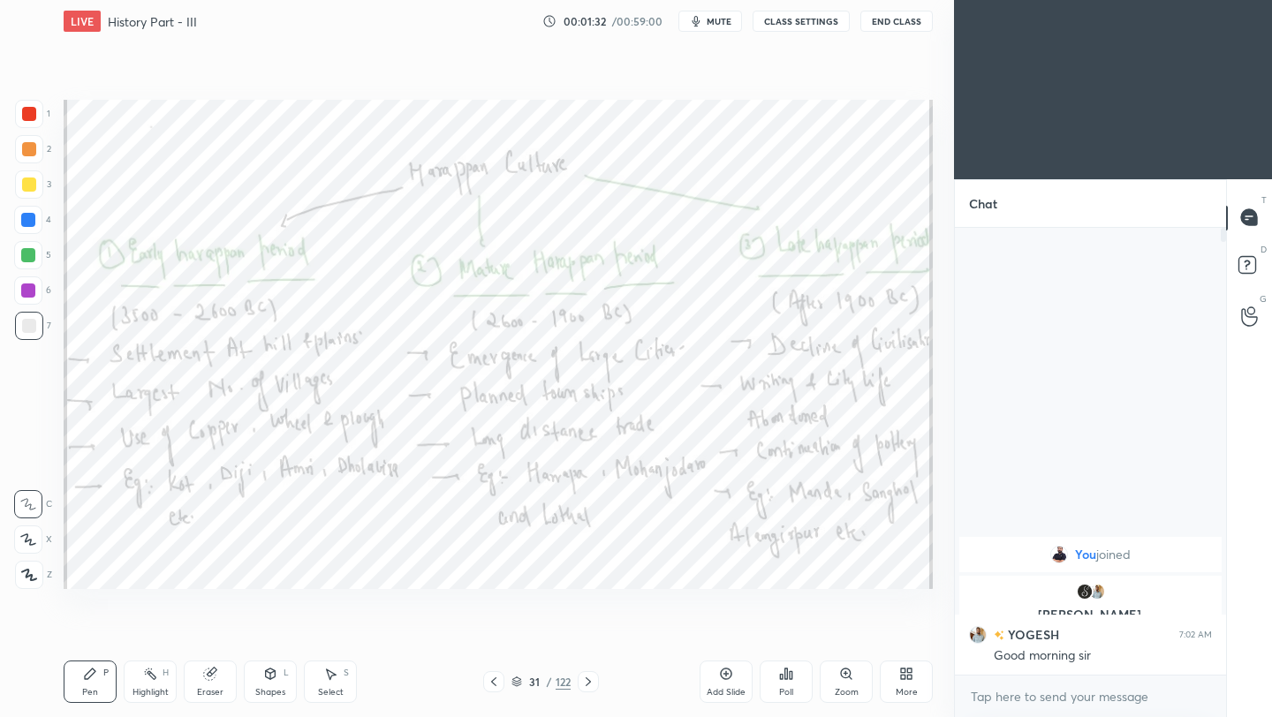
click at [30, 113] on div at bounding box center [29, 114] width 14 height 14
click at [32, 577] on icon at bounding box center [29, 575] width 16 height 12
type textarea "x"
click at [1033, 698] on textarea at bounding box center [1090, 697] width 243 height 28
paste textarea "[URL][DOMAIN_NAME]"
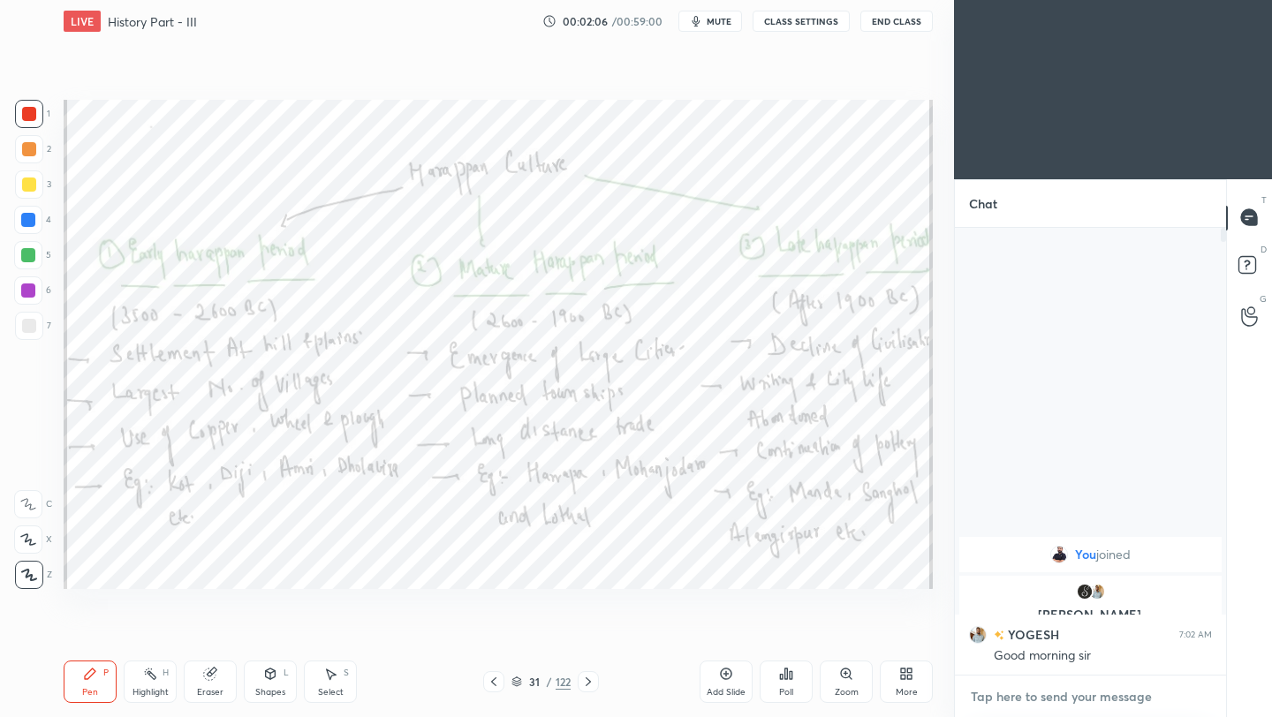
type textarea "[URL][DOMAIN_NAME]"
type textarea "x"
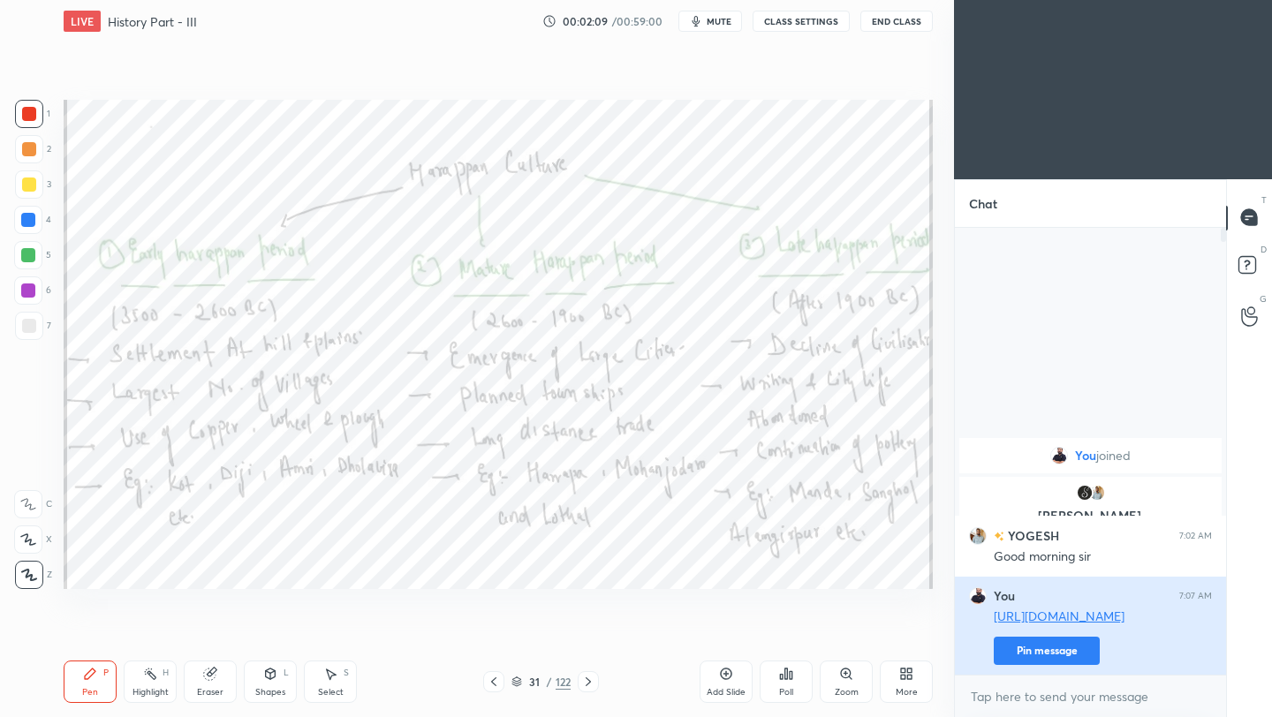
click at [1033, 661] on button "Pin message" at bounding box center [1047, 651] width 106 height 28
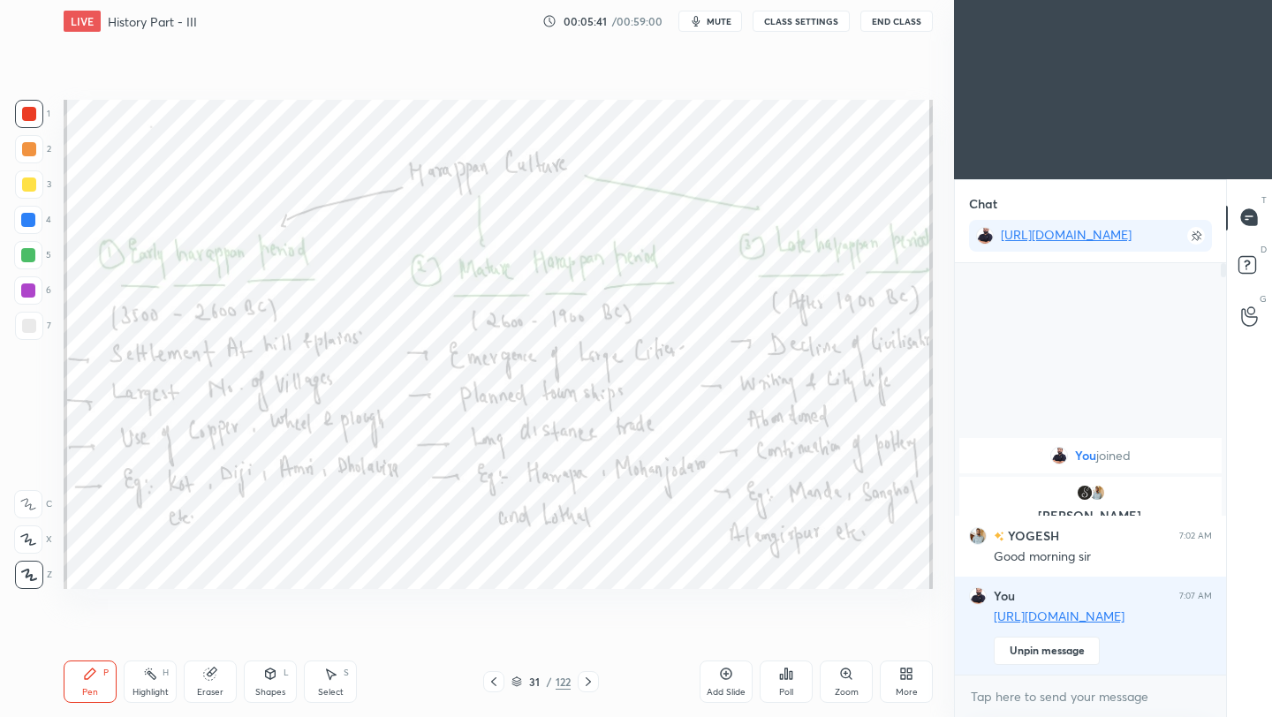
click at [587, 681] on icon at bounding box center [588, 682] width 14 height 14
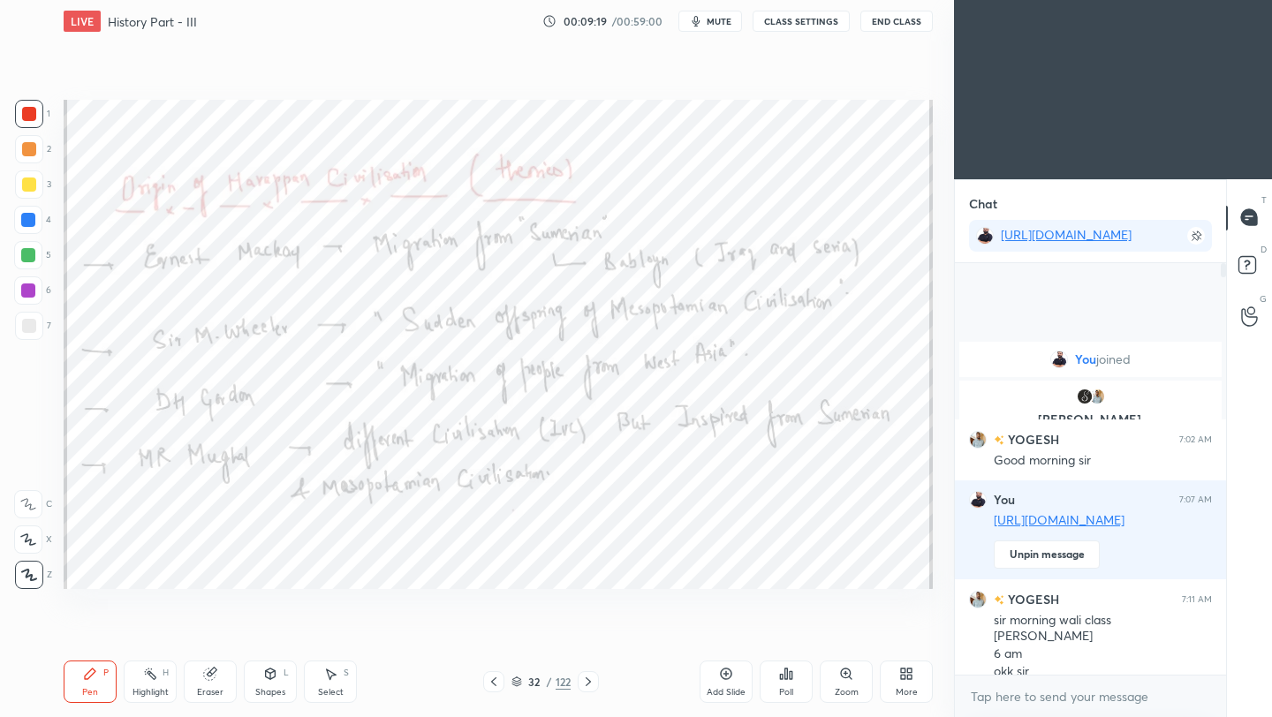
click at [587, 680] on icon at bounding box center [588, 682] width 14 height 14
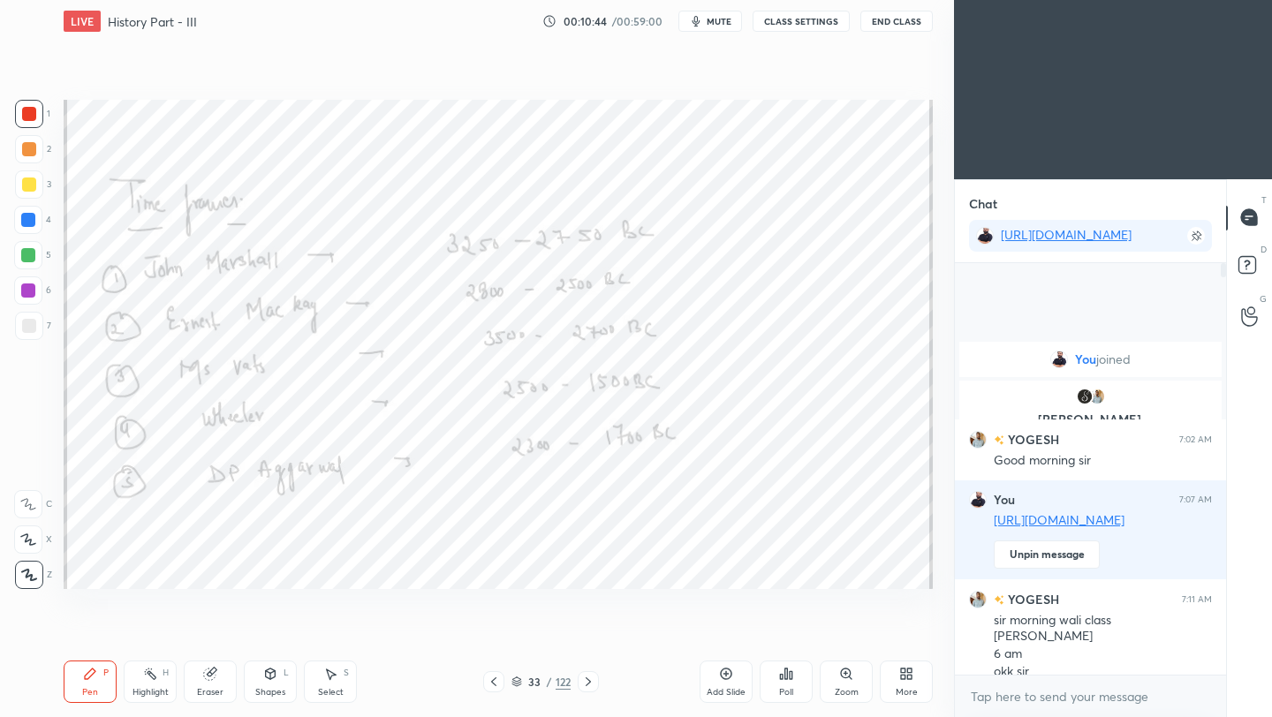
click at [587, 685] on icon at bounding box center [588, 682] width 14 height 14
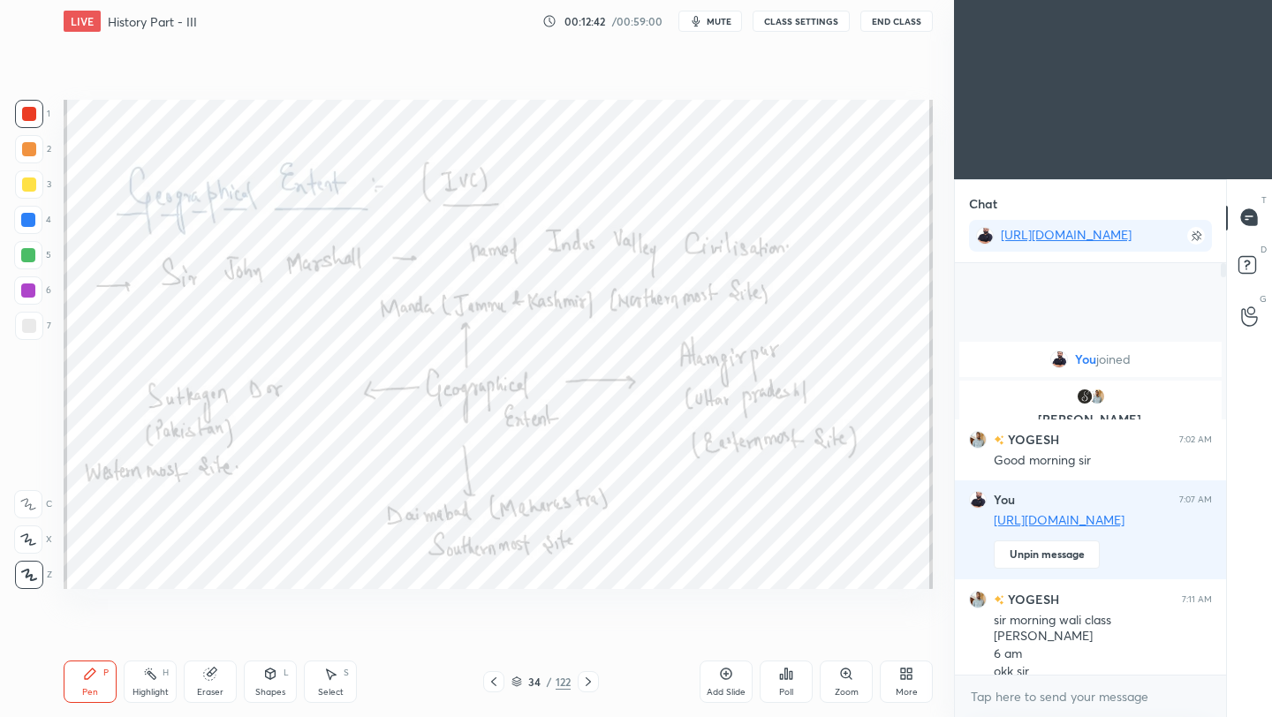
click at [587, 685] on icon at bounding box center [588, 682] width 14 height 14
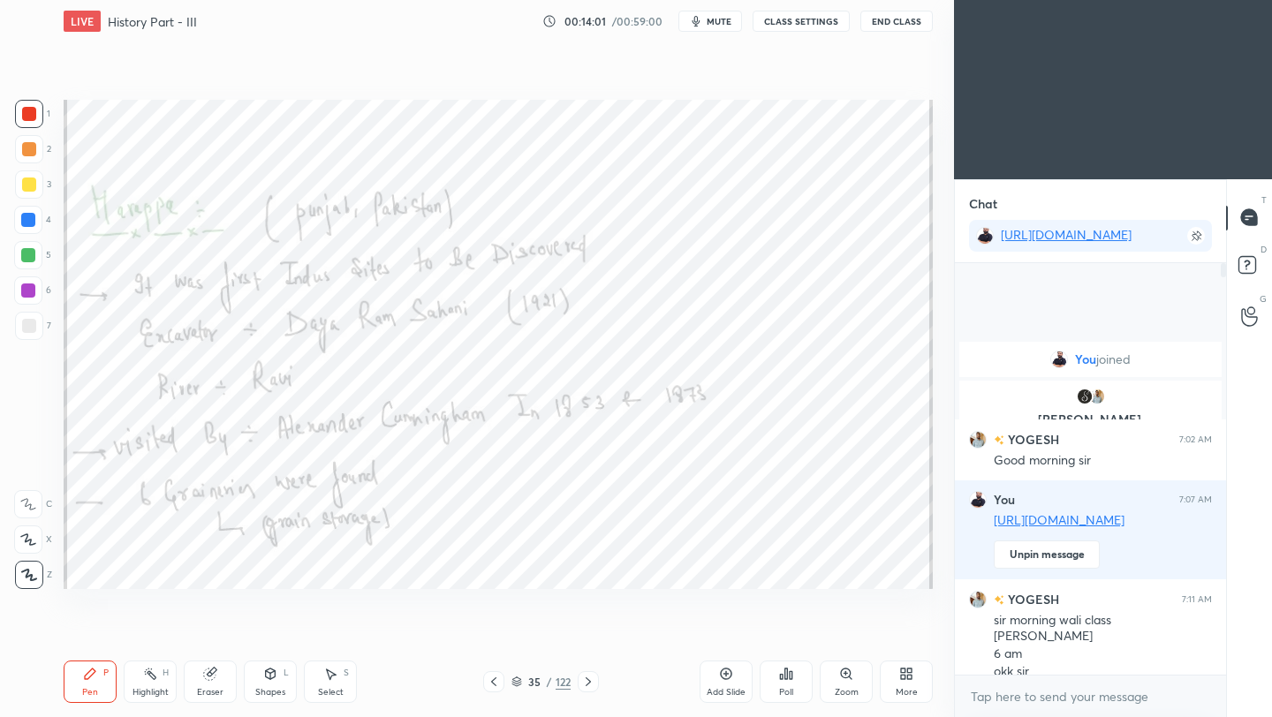
click at [587, 684] on icon at bounding box center [588, 681] width 5 height 9
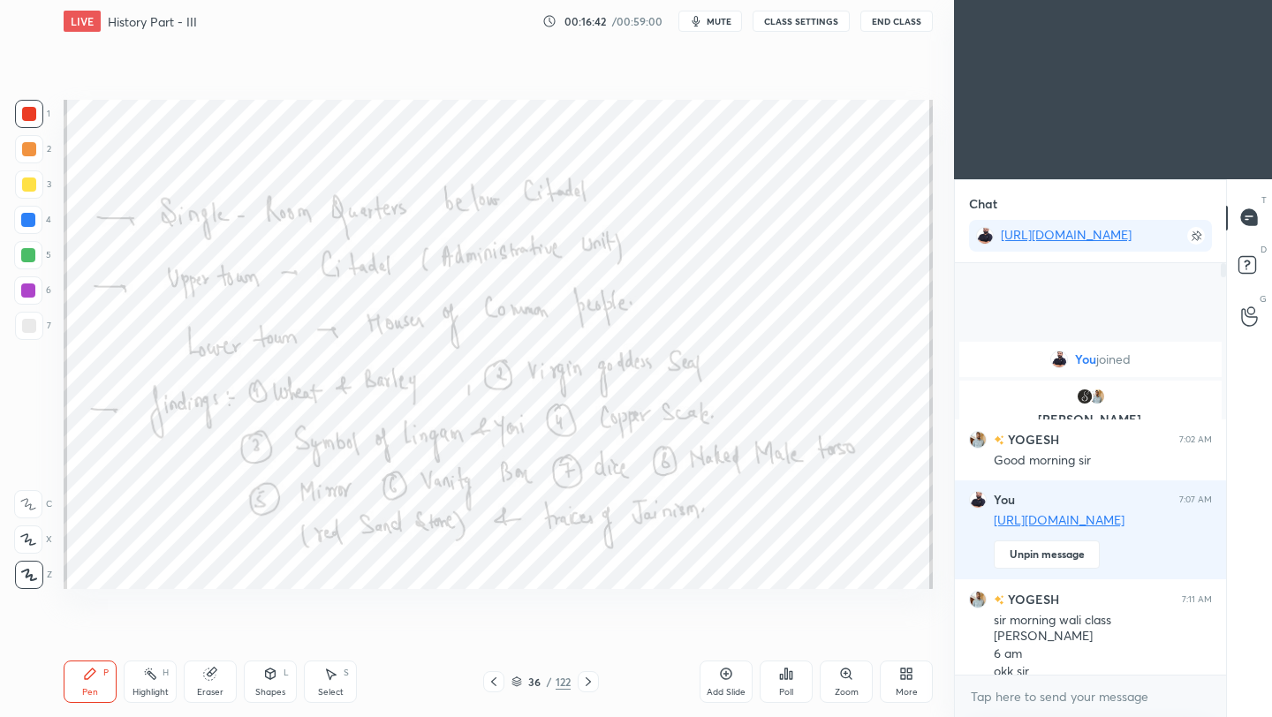
click at [588, 684] on icon at bounding box center [588, 682] width 14 height 14
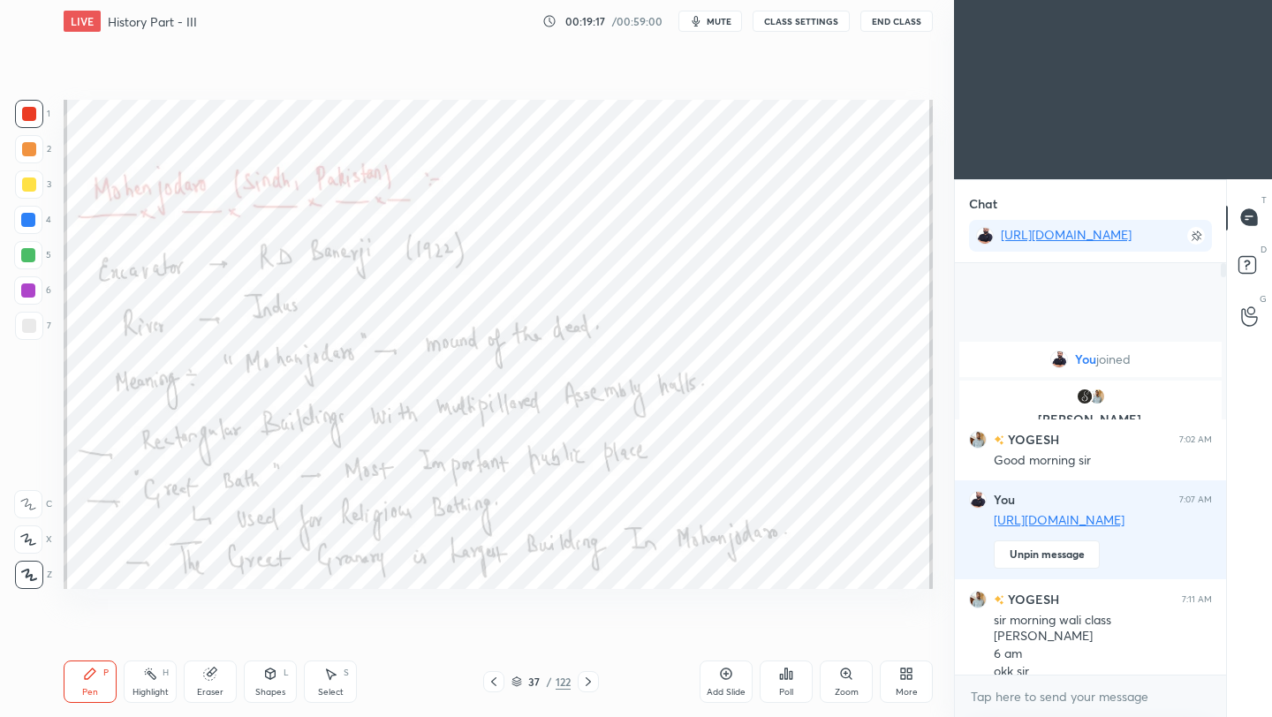
click at [590, 685] on icon at bounding box center [588, 682] width 14 height 14
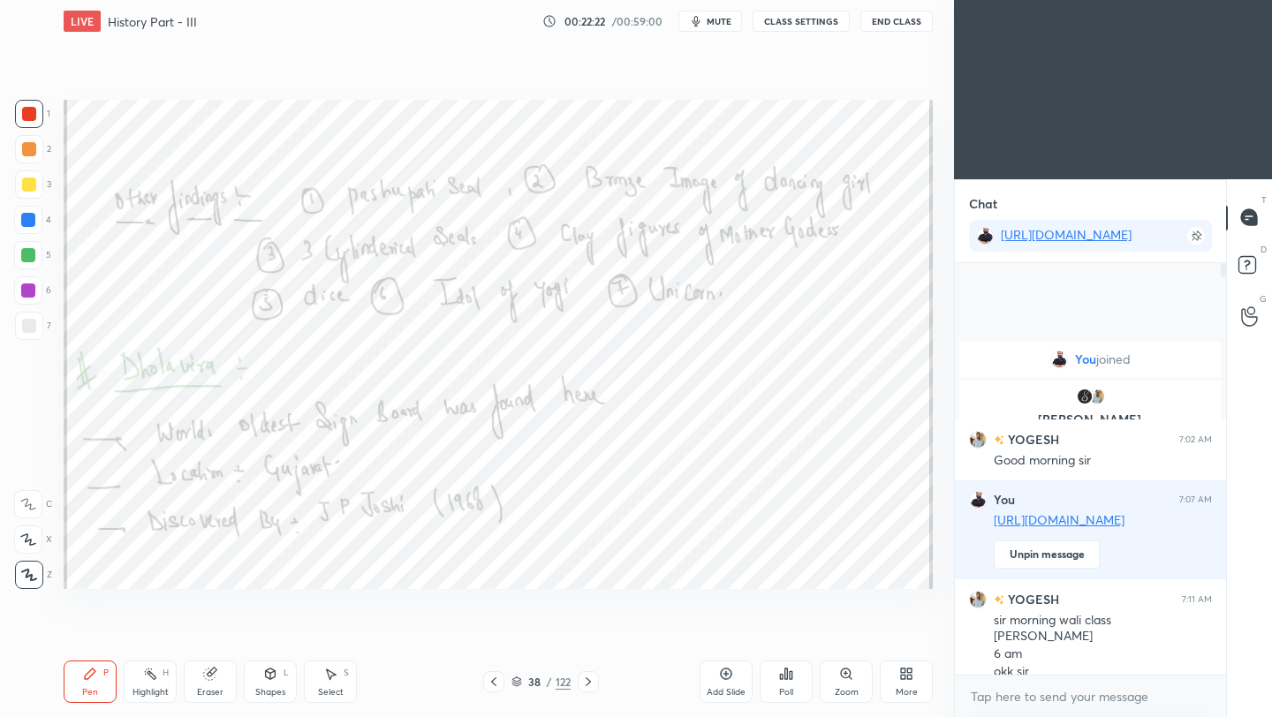
click at [588, 682] on icon at bounding box center [588, 681] width 5 height 9
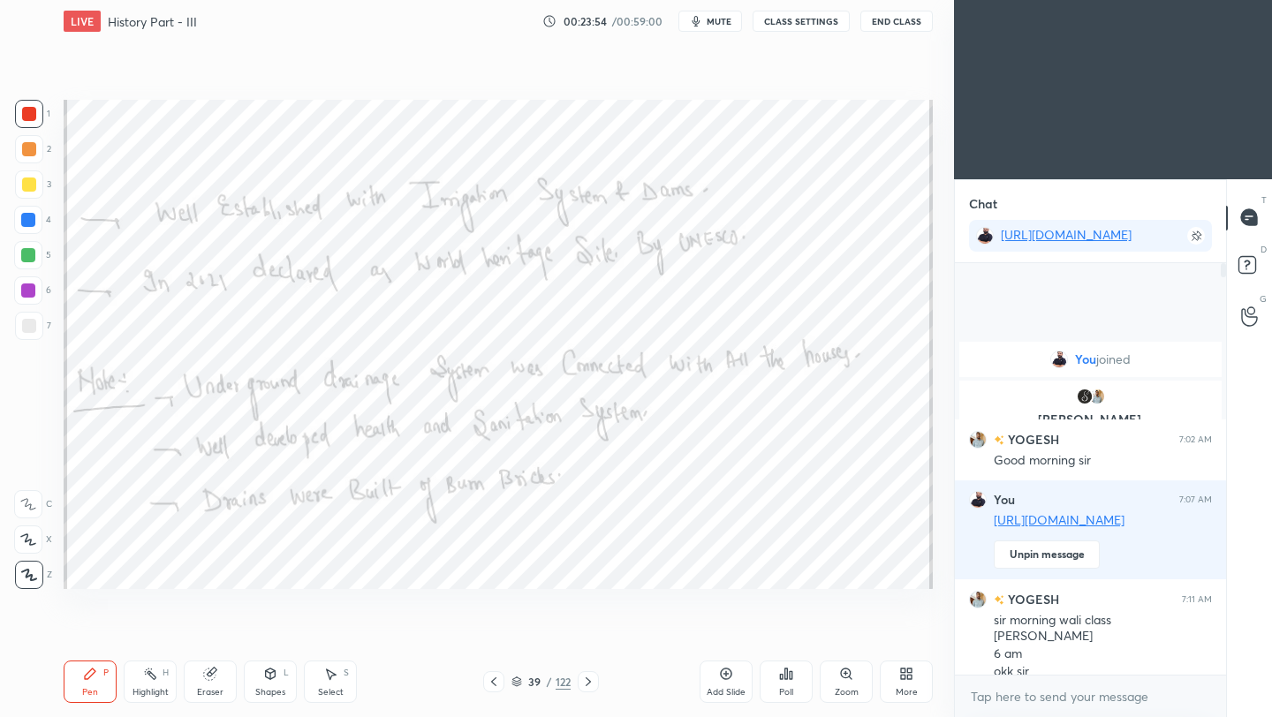
click at [589, 683] on icon at bounding box center [588, 682] width 14 height 14
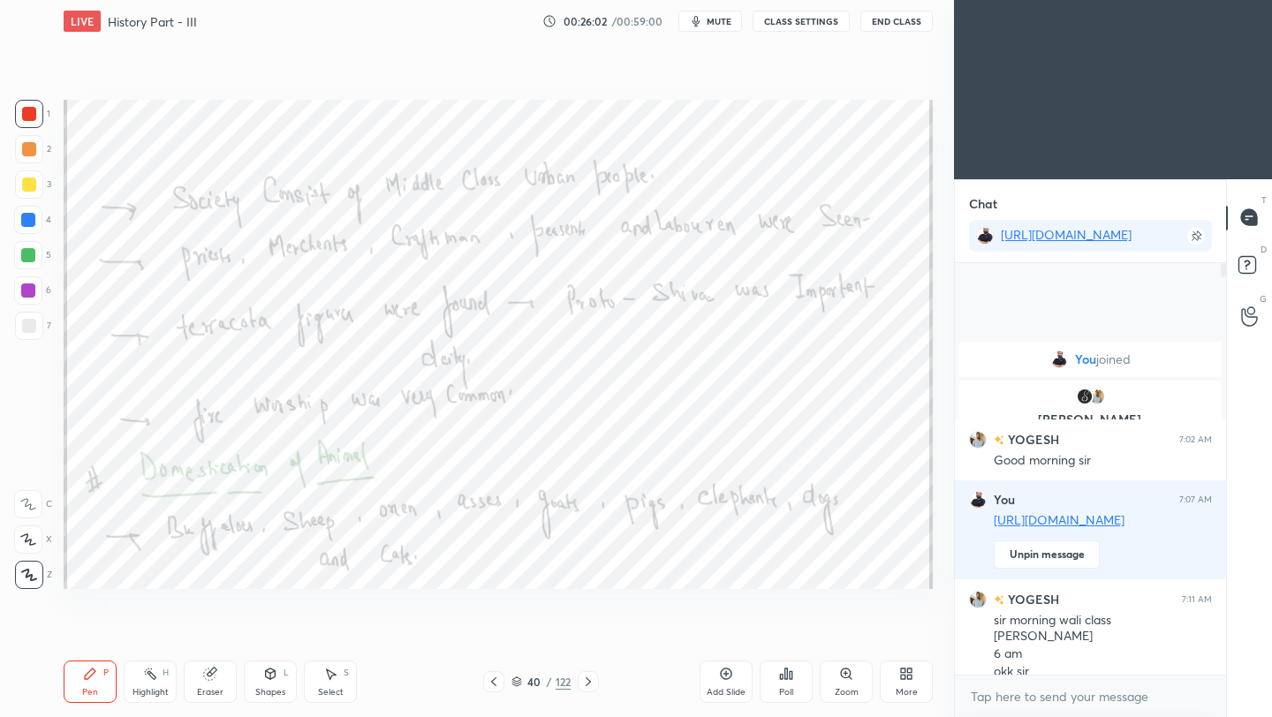
click at [591, 685] on icon at bounding box center [588, 682] width 14 height 14
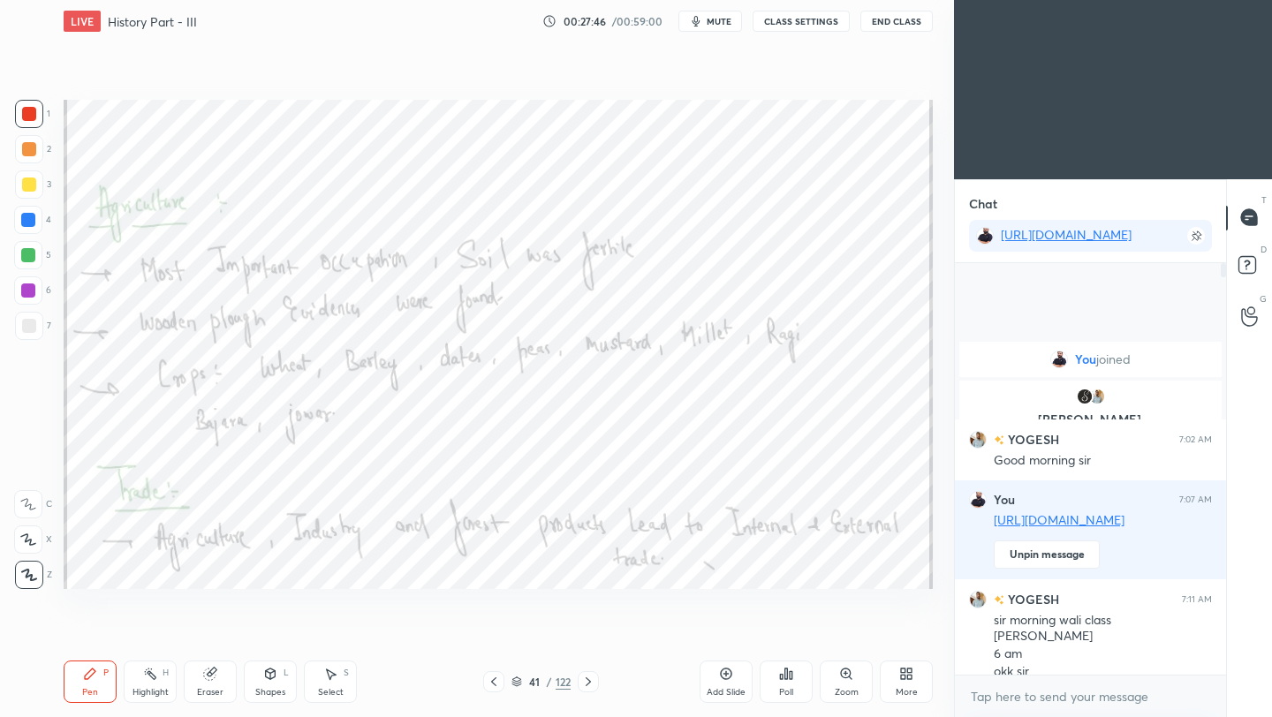
click at [587, 686] on icon at bounding box center [588, 682] width 14 height 14
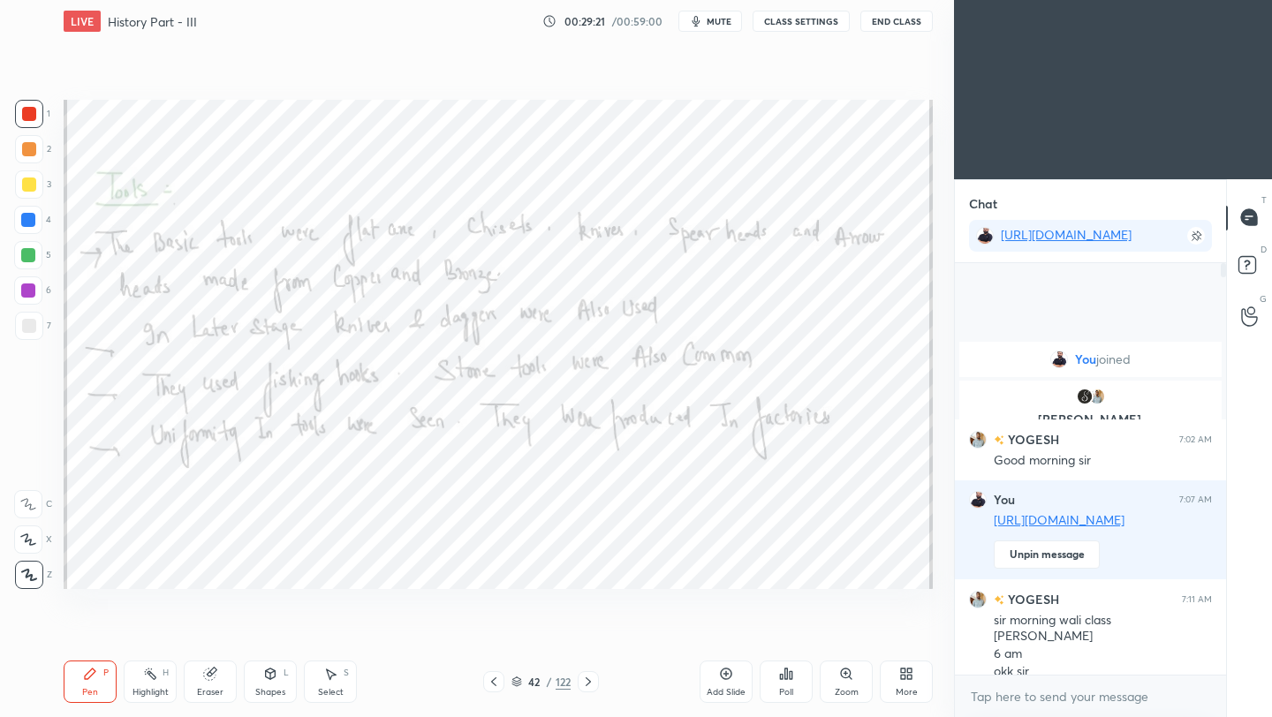
click at [587, 684] on icon at bounding box center [588, 681] width 5 height 9
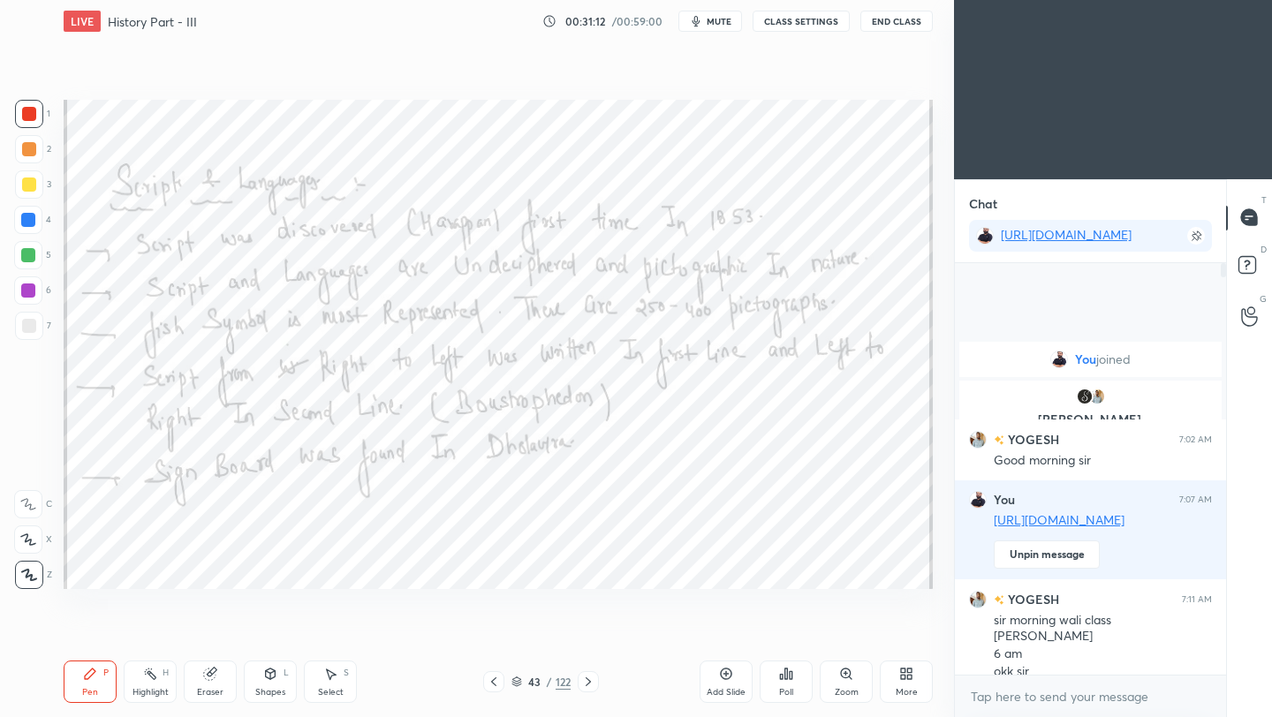
click at [730, 673] on icon at bounding box center [726, 674] width 11 height 11
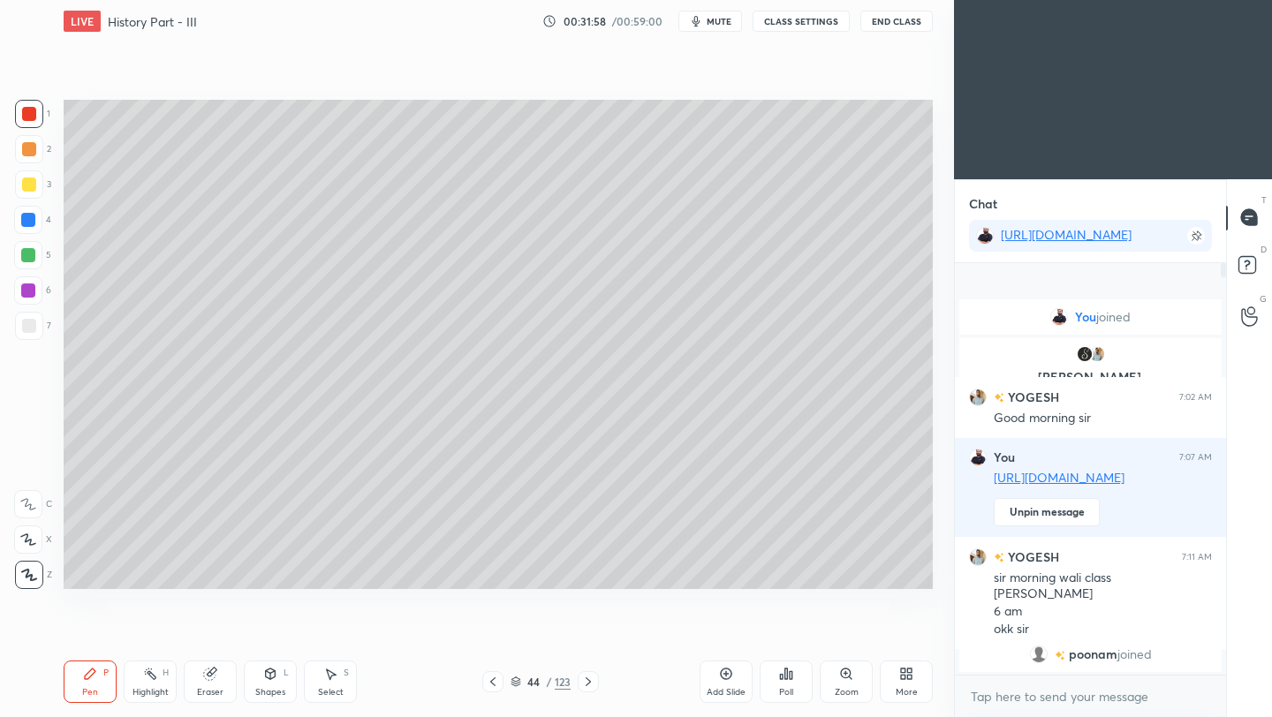
click at [495, 685] on icon at bounding box center [493, 682] width 14 height 14
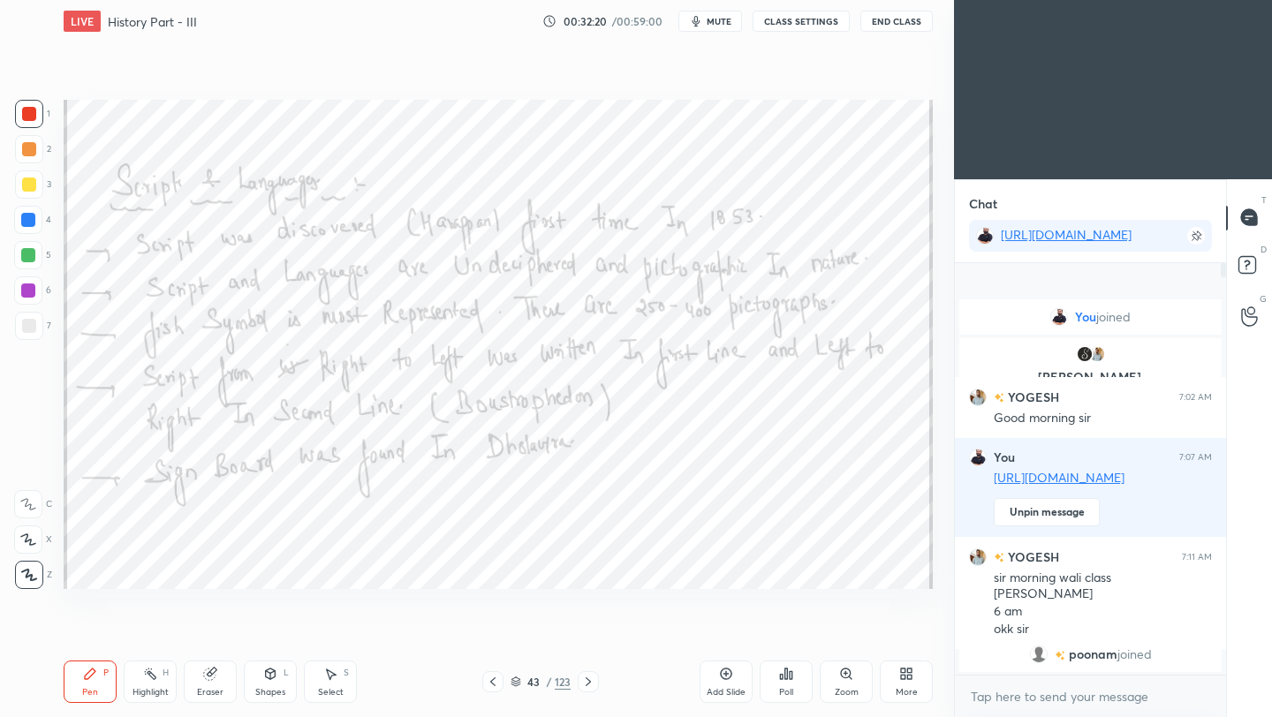
click at [592, 685] on icon at bounding box center [588, 682] width 14 height 14
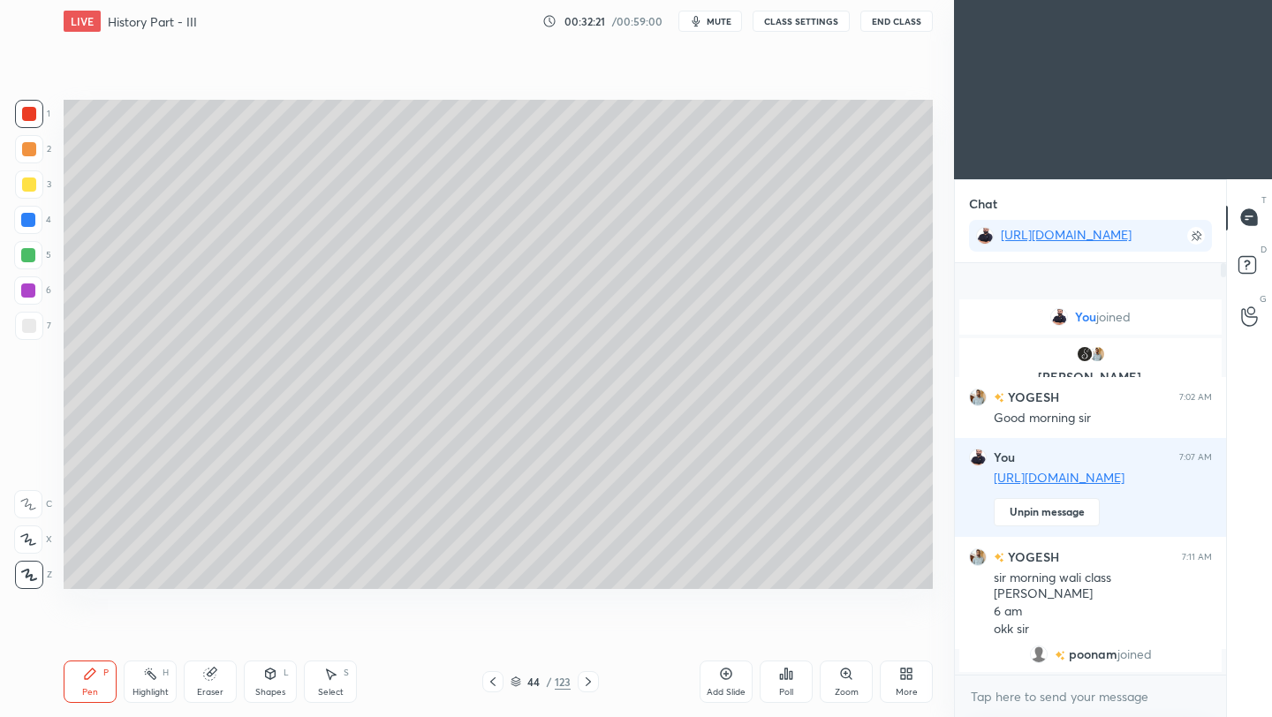
click at [589, 686] on icon at bounding box center [588, 682] width 14 height 14
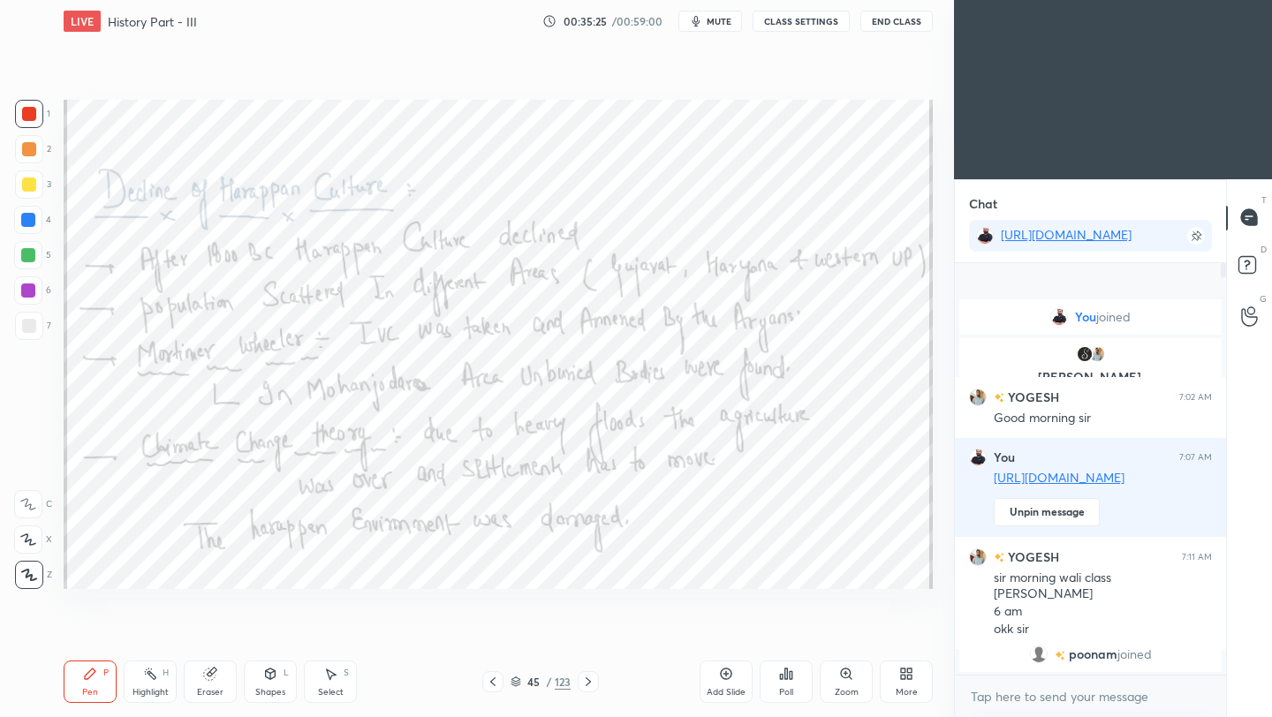
click at [898, 25] on button "End Class" at bounding box center [896, 21] width 72 height 21
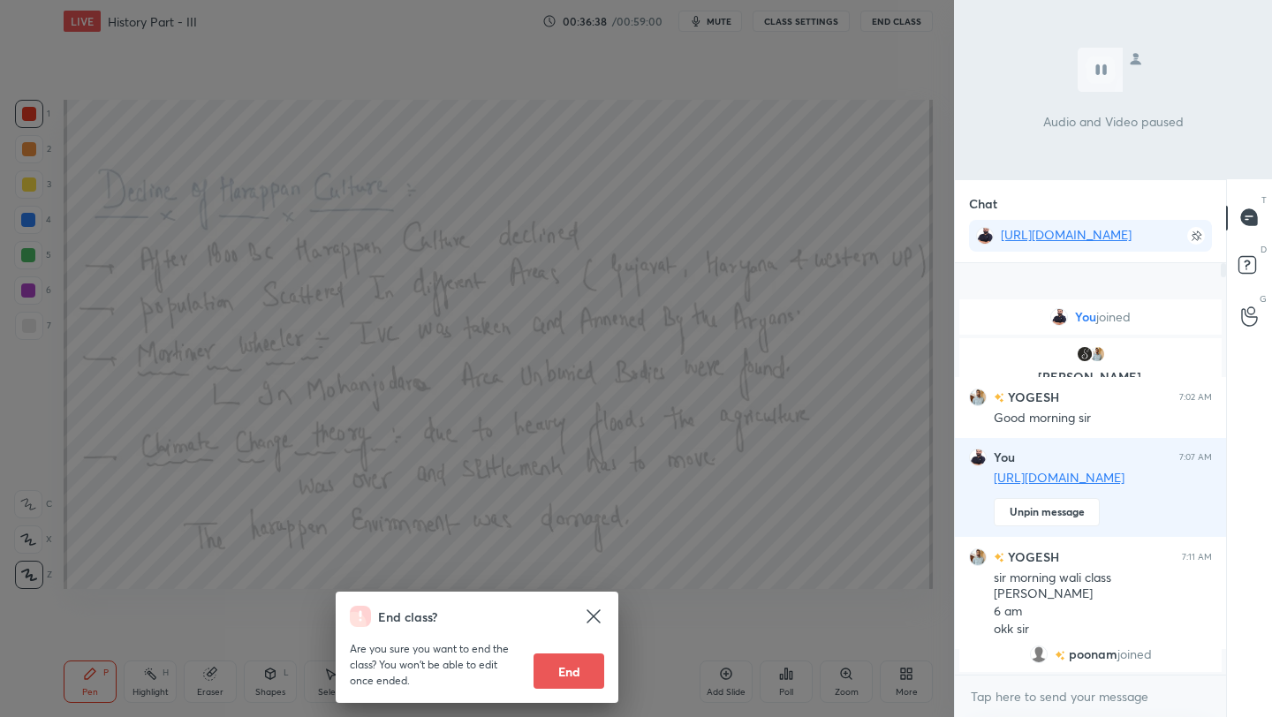
click at [772, 214] on div "End class? Are you sure you want to end the class? You won’t be able to edit on…" at bounding box center [477, 358] width 954 height 717
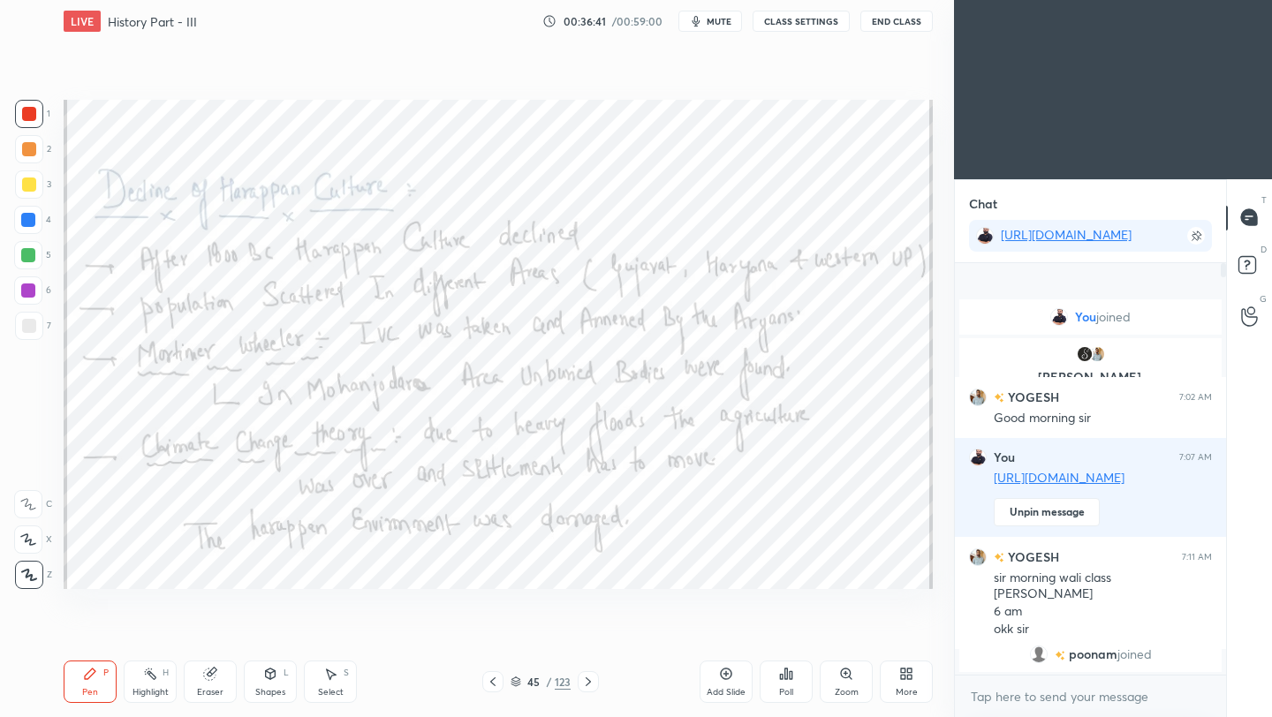
click at [588, 683] on icon at bounding box center [588, 681] width 5 height 9
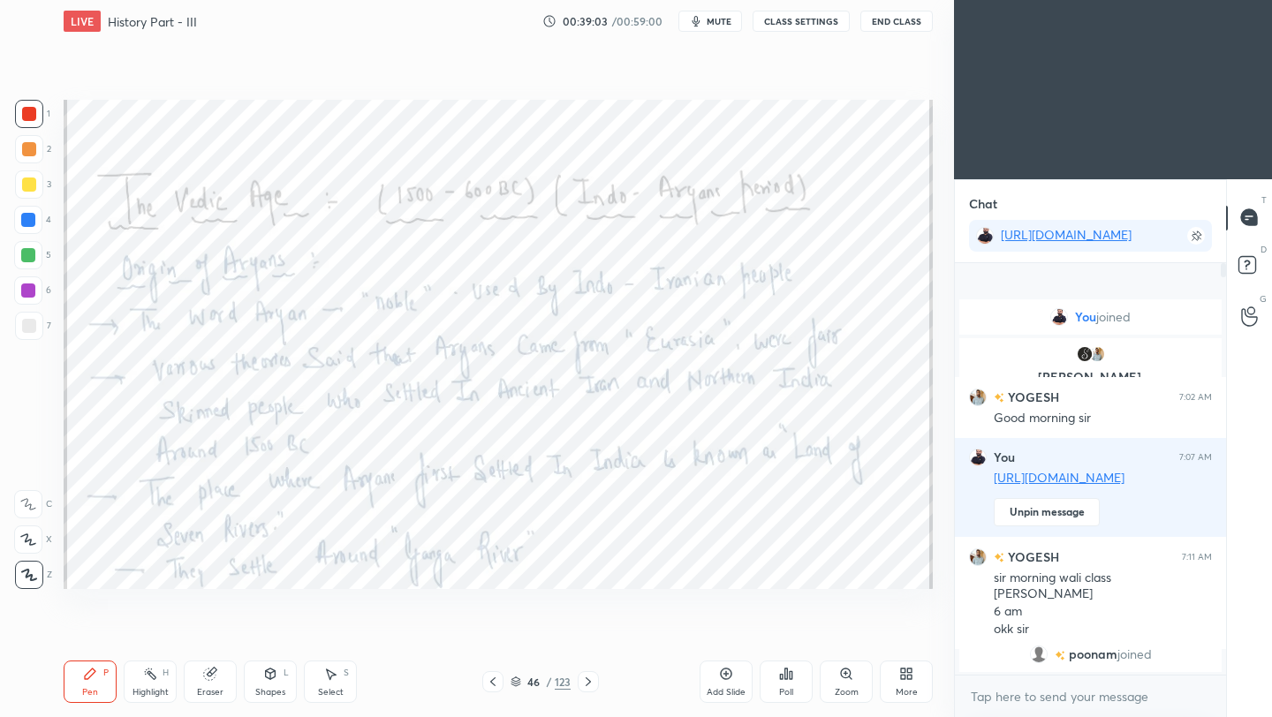
click at [589, 684] on icon at bounding box center [588, 682] width 14 height 14
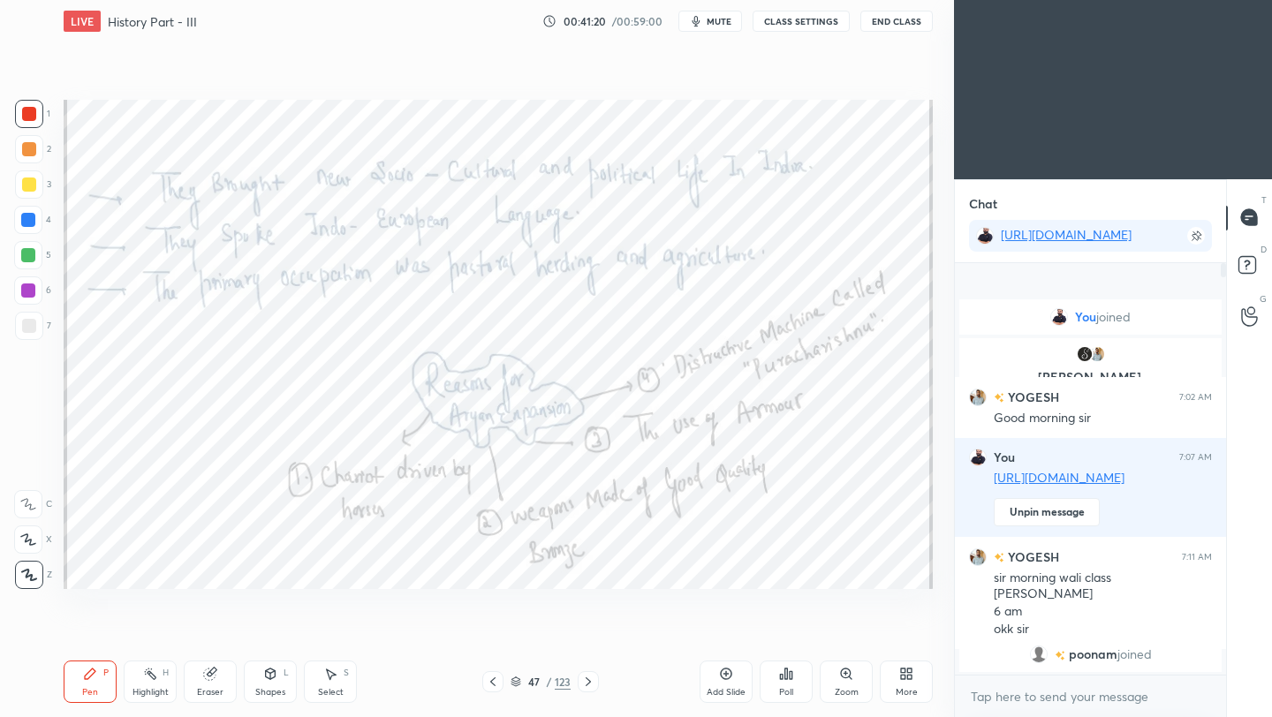
click at [592, 686] on icon at bounding box center [588, 682] width 14 height 14
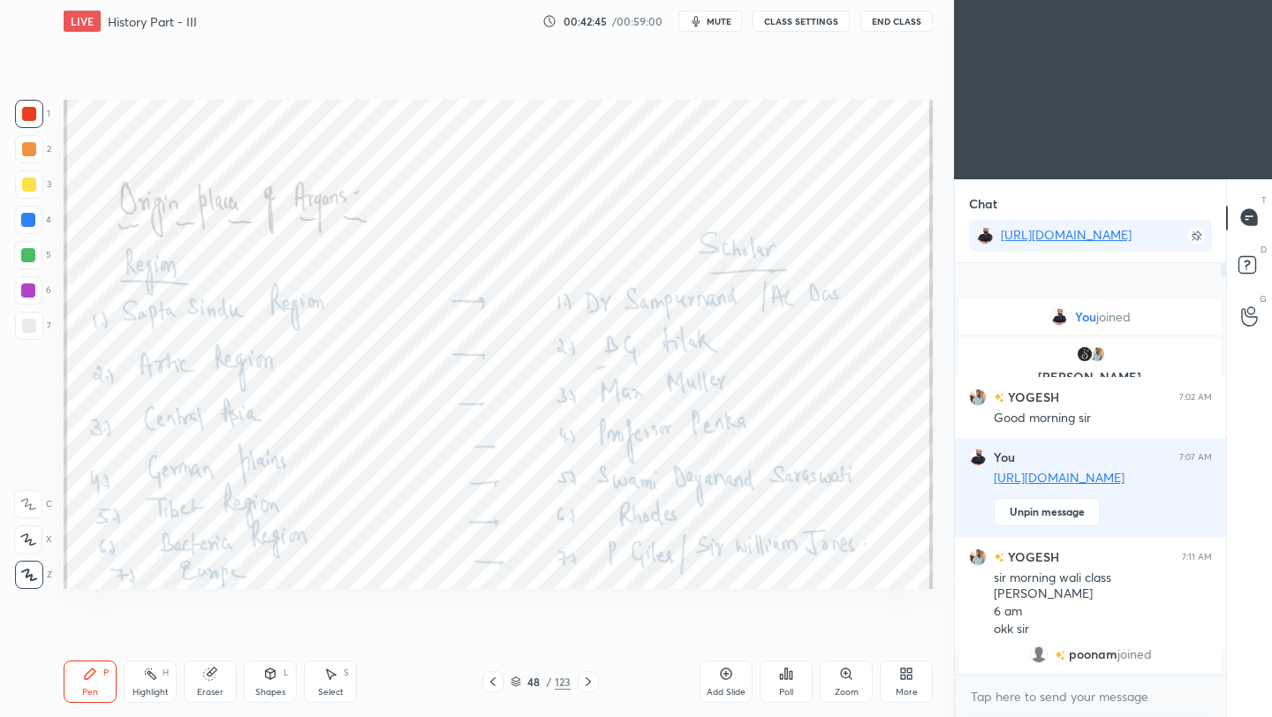
click at [587, 681] on icon at bounding box center [588, 682] width 14 height 14
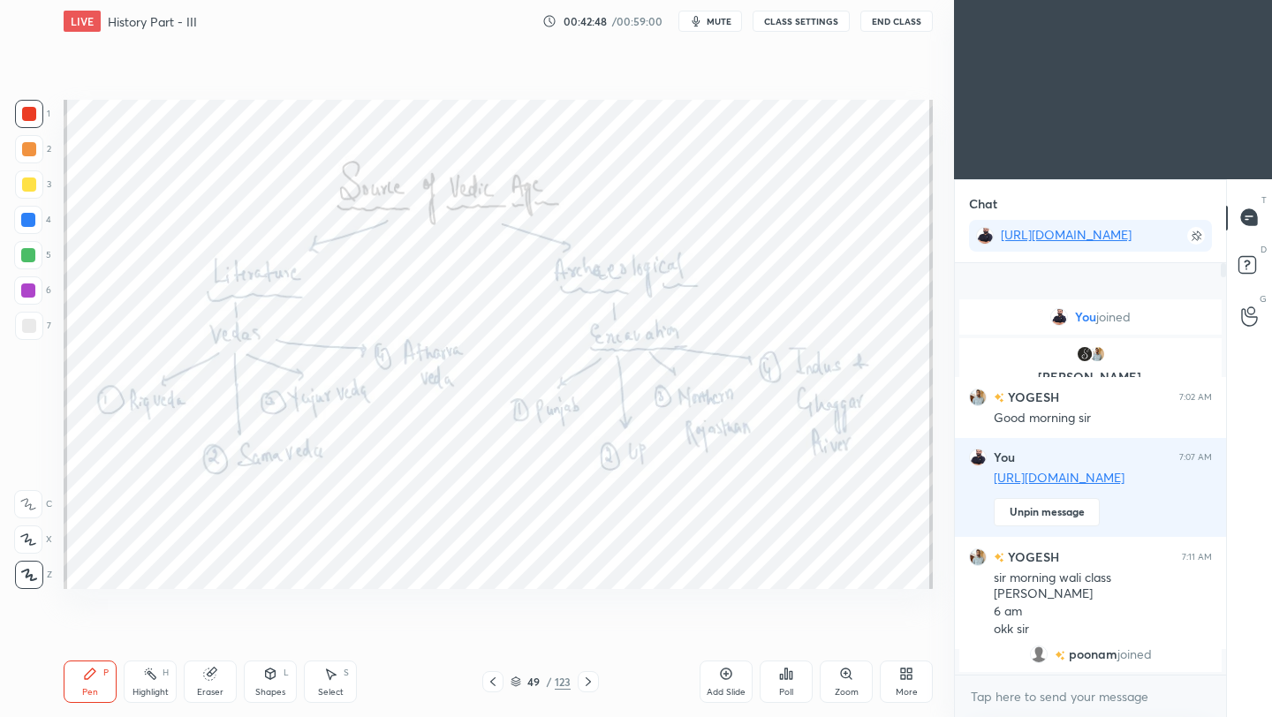
click at [907, 28] on button "End Class" at bounding box center [896, 21] width 72 height 21
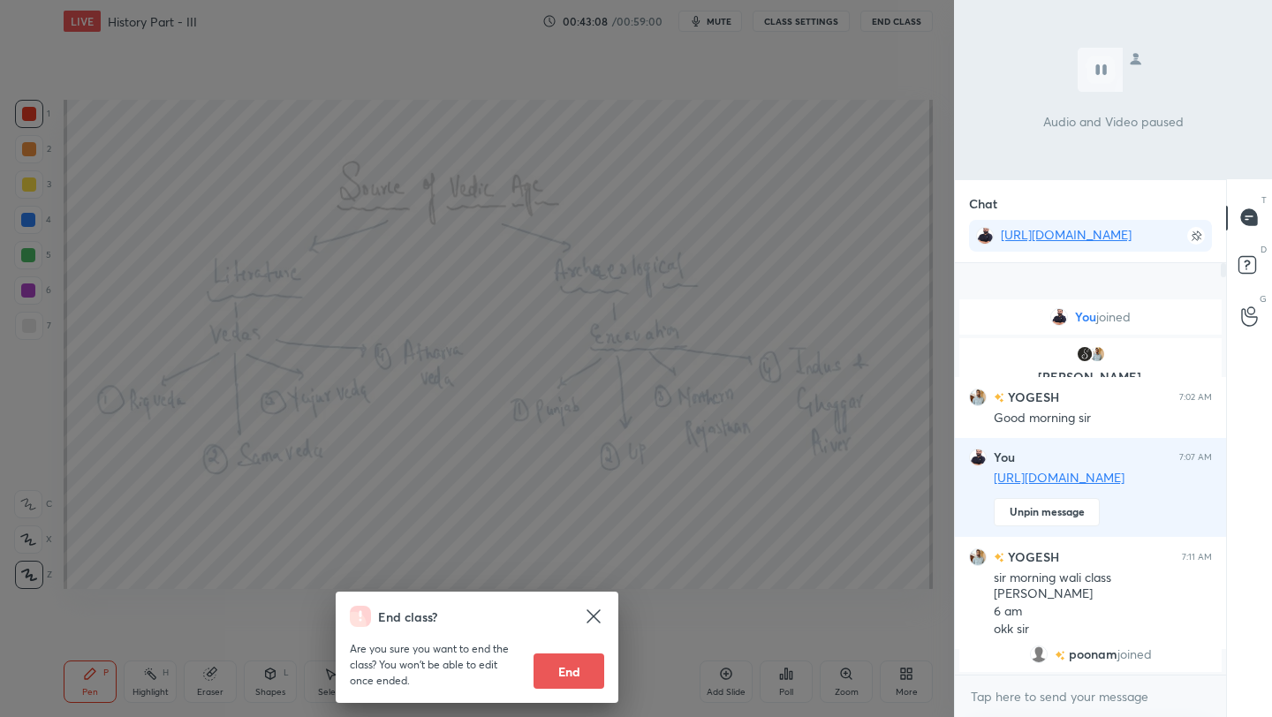
click at [808, 218] on div "End class? Are you sure you want to end the class? You won’t be able to edit on…" at bounding box center [477, 358] width 954 height 717
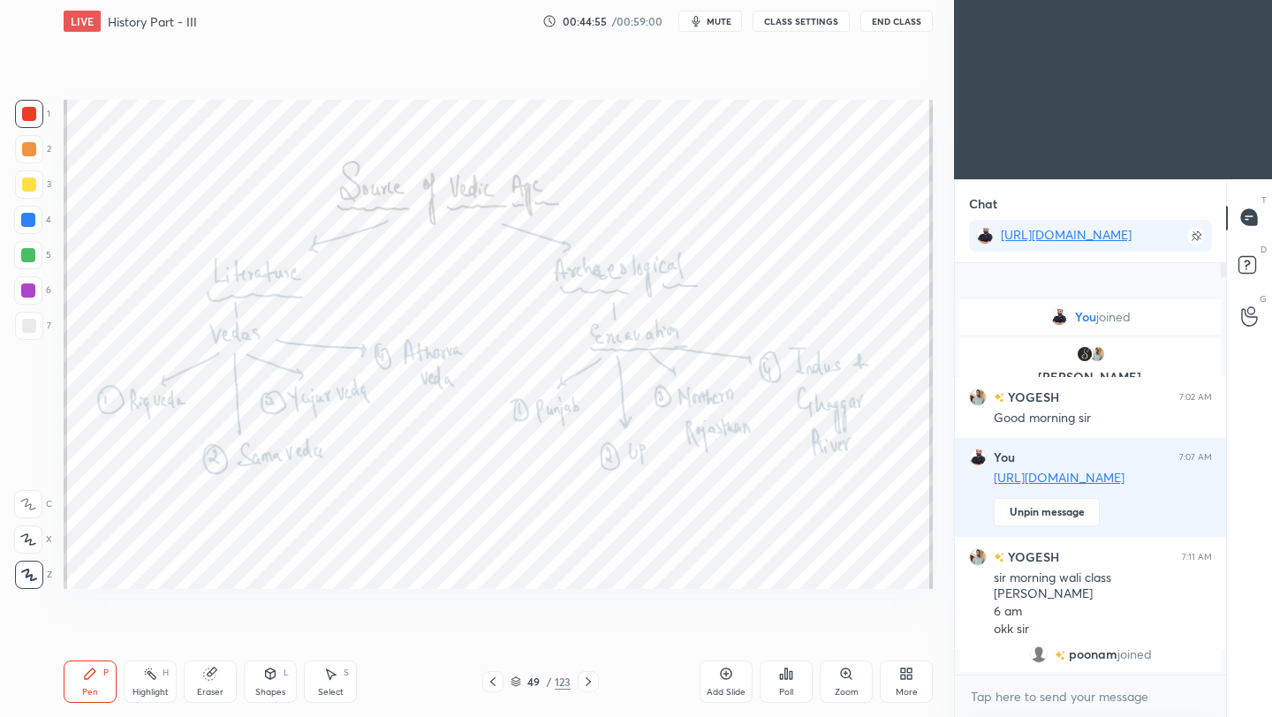
click at [589, 686] on icon at bounding box center [588, 682] width 14 height 14
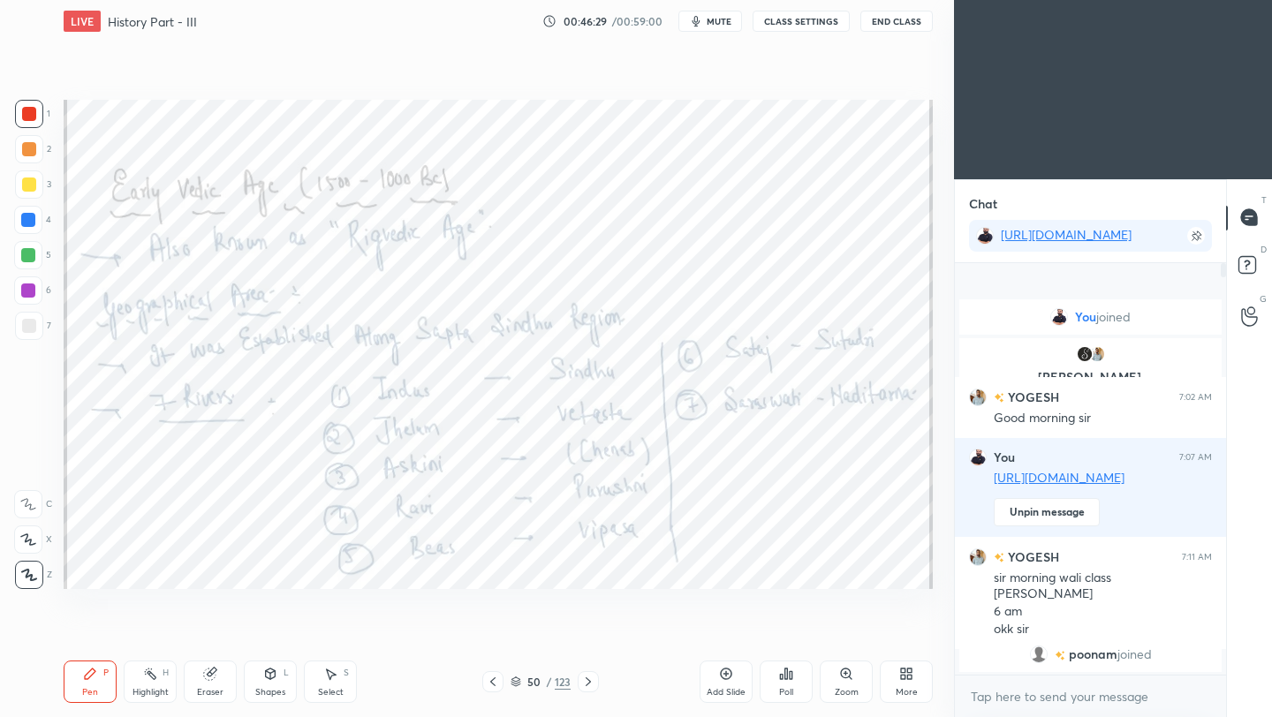
click at [594, 685] on icon at bounding box center [588, 682] width 14 height 14
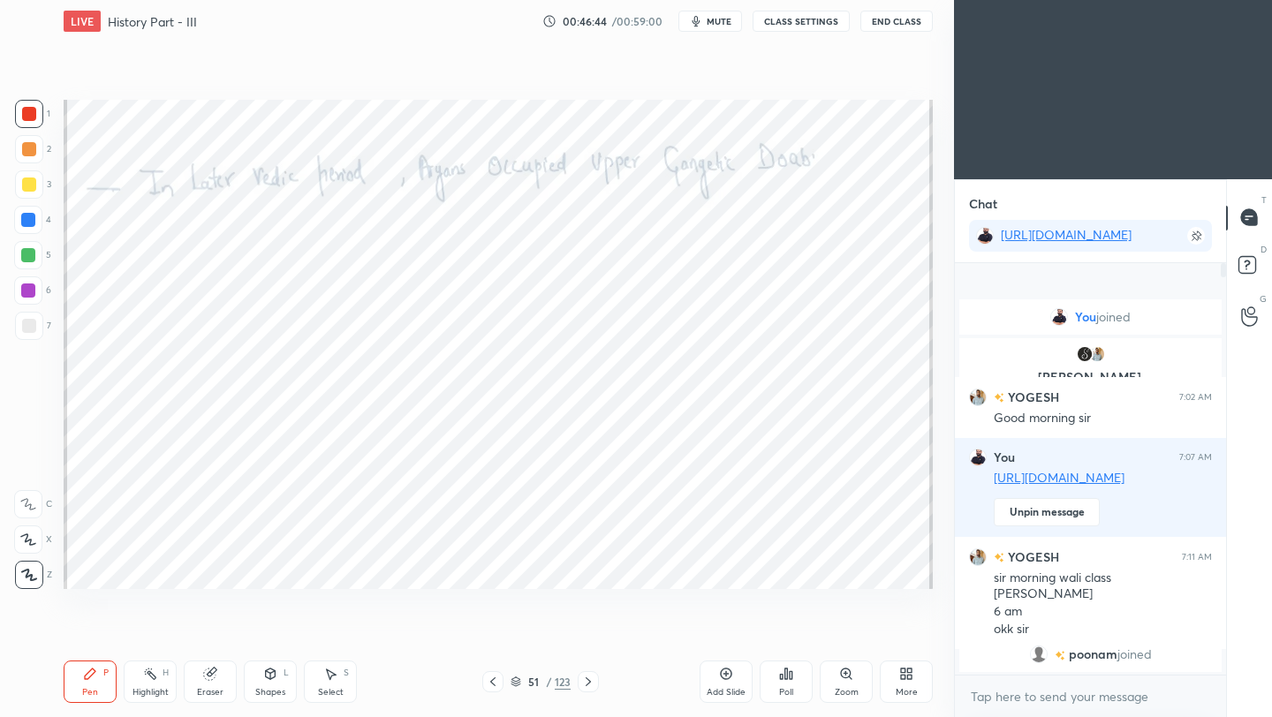
click at [586, 687] on icon at bounding box center [588, 682] width 14 height 14
click at [582, 689] on div at bounding box center [588, 681] width 21 height 21
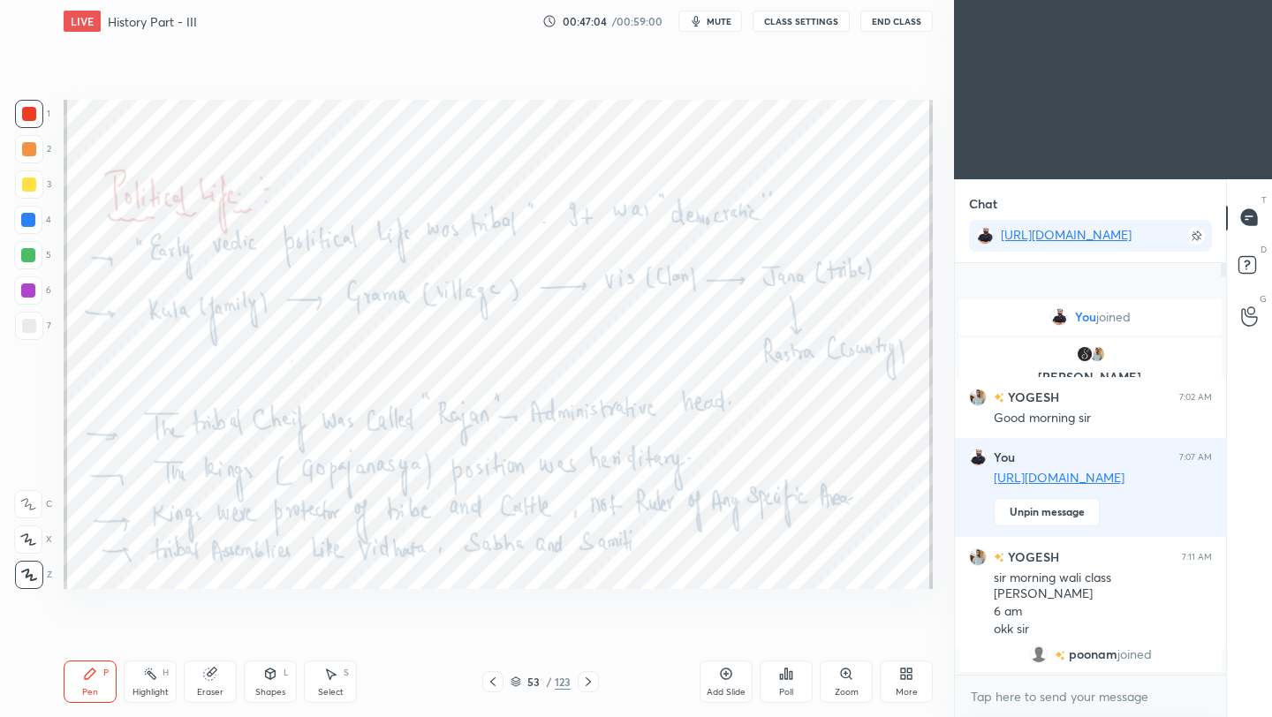
click at [587, 683] on icon at bounding box center [588, 682] width 14 height 14
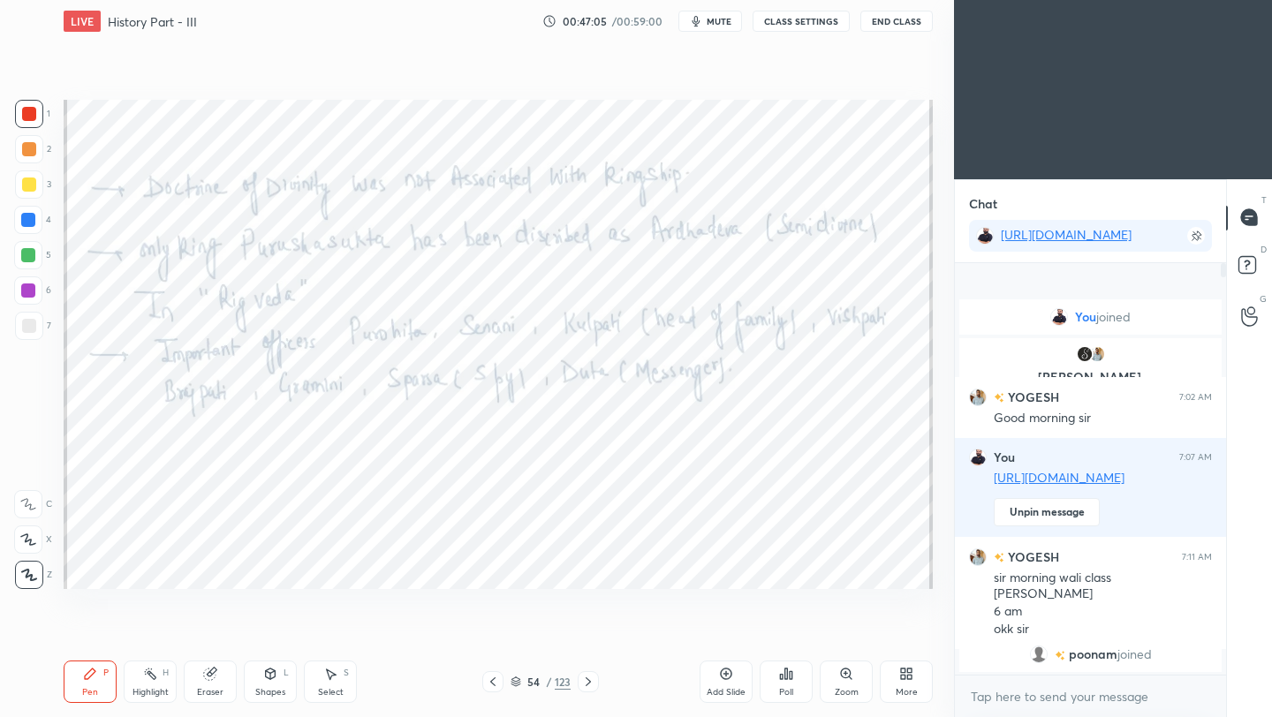
click at [497, 684] on icon at bounding box center [493, 682] width 14 height 14
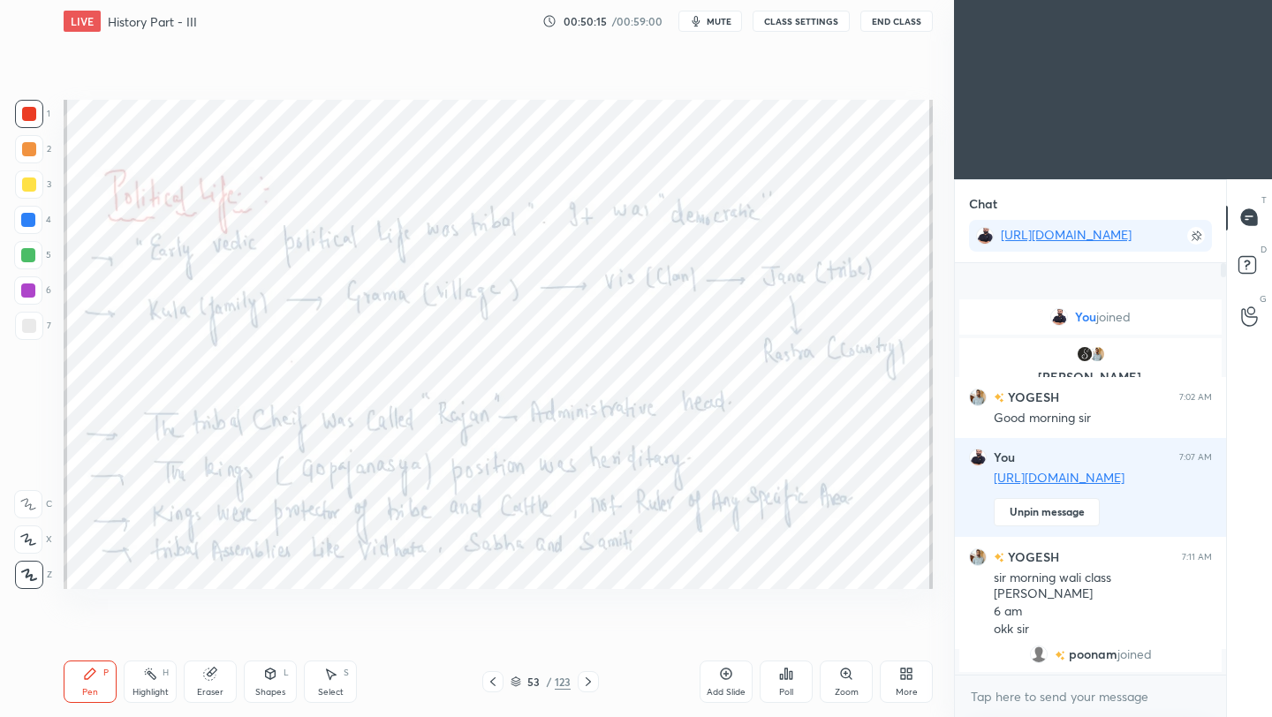
click at [587, 685] on icon at bounding box center [588, 682] width 14 height 14
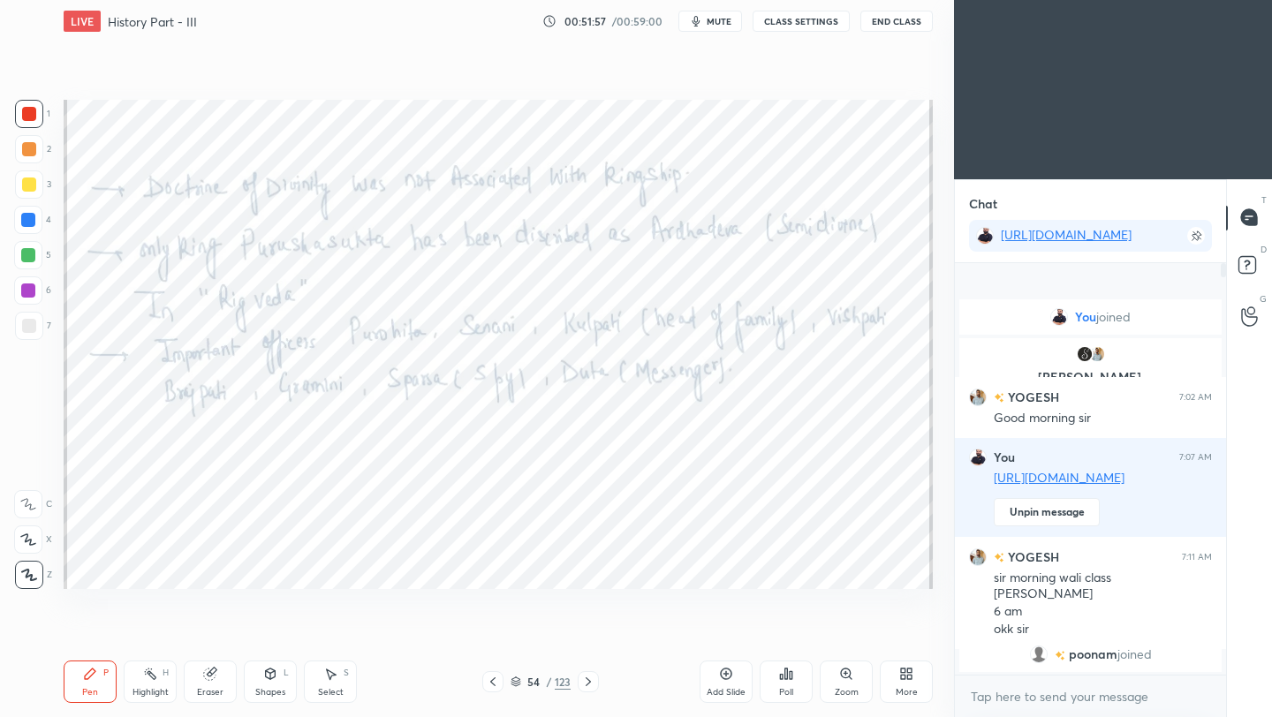
click at [587, 682] on icon at bounding box center [588, 682] width 14 height 14
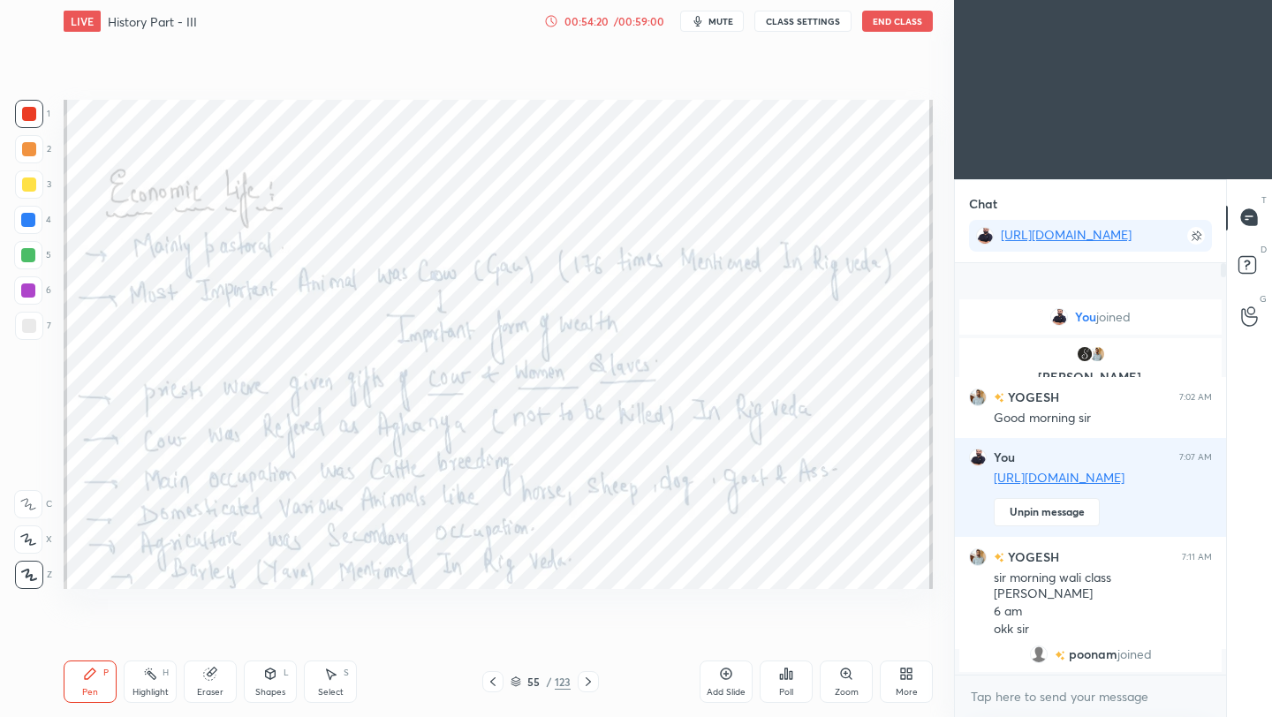
click at [591, 685] on icon at bounding box center [588, 682] width 14 height 14
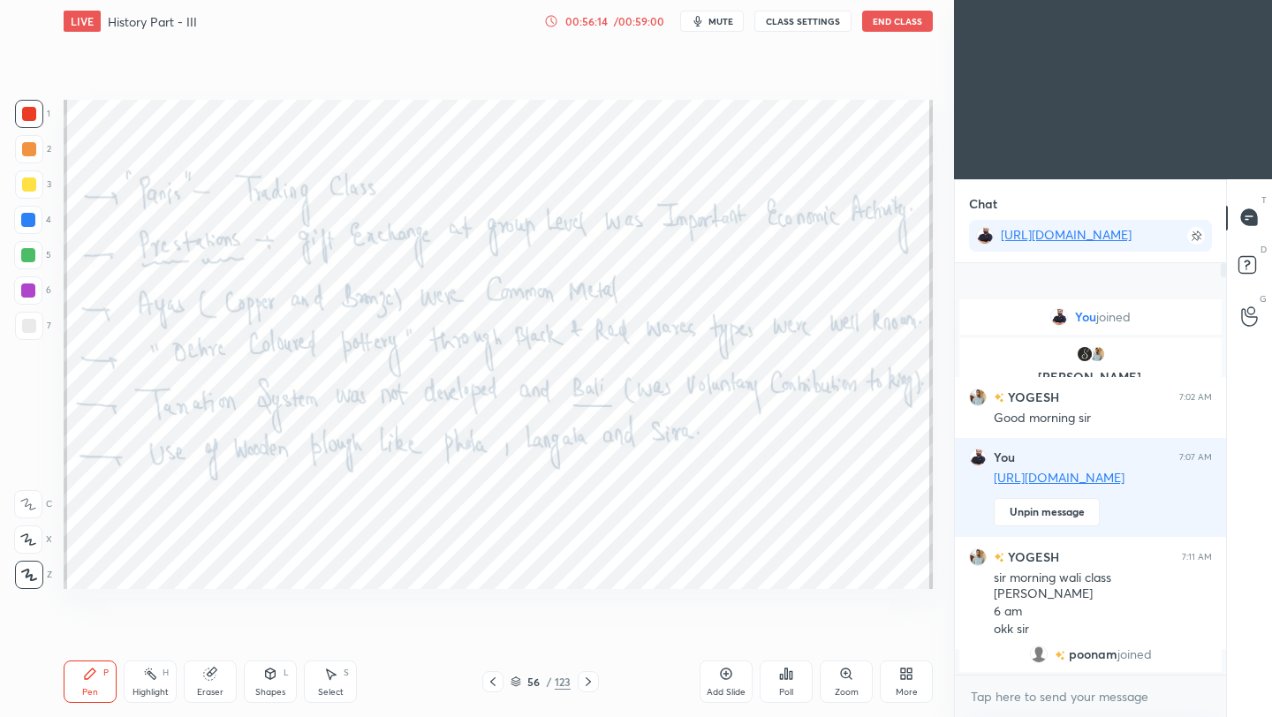
click at [591, 685] on icon at bounding box center [588, 682] width 14 height 14
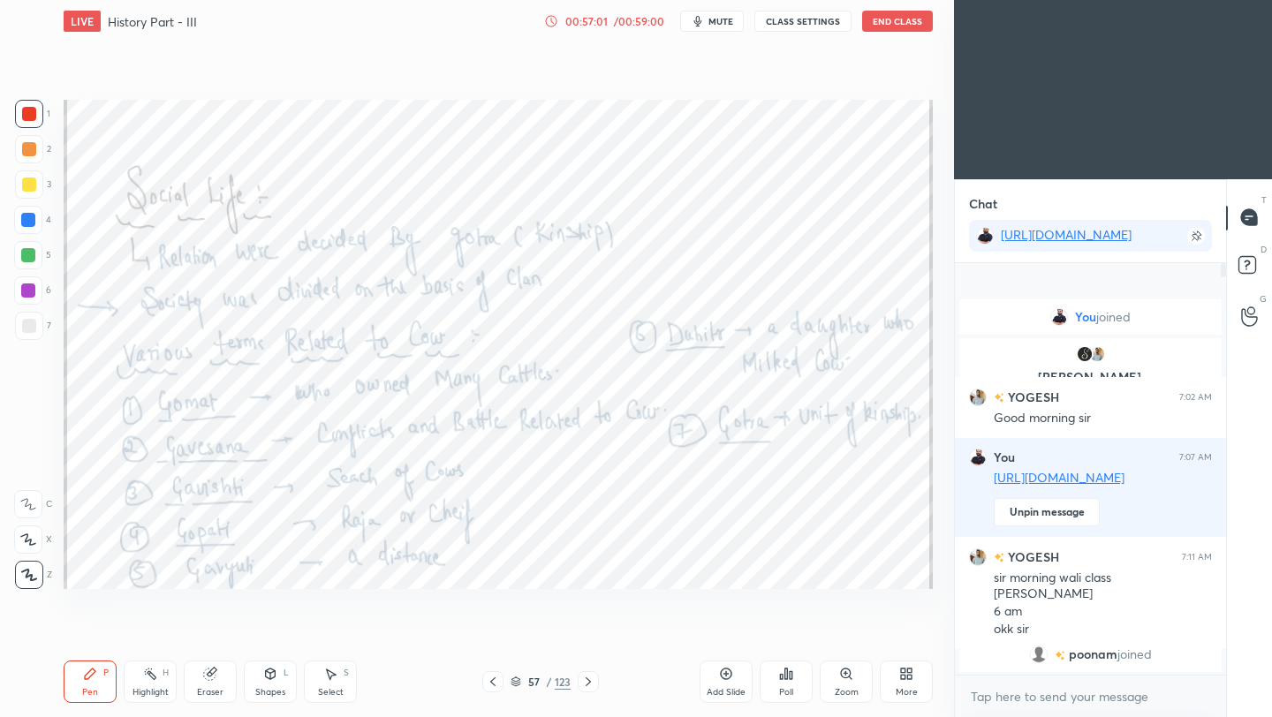
click at [889, 30] on button "End Class" at bounding box center [897, 21] width 71 height 21
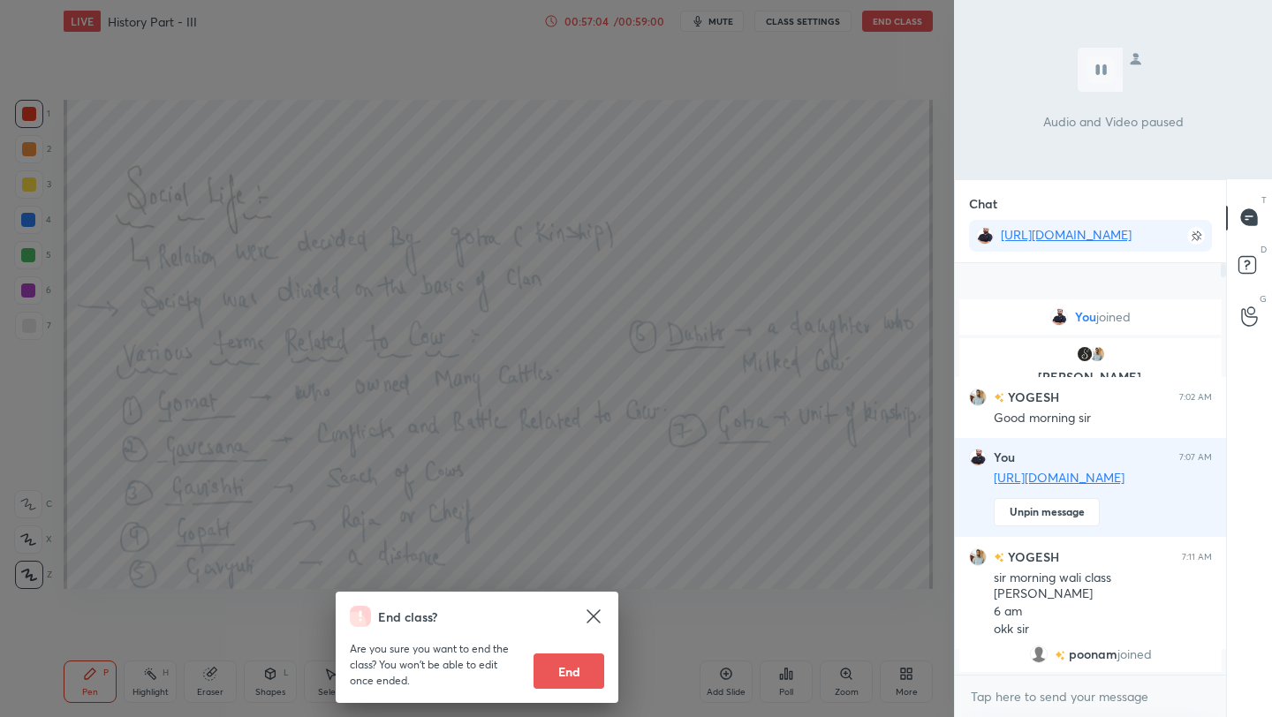
click at [573, 682] on button "End" at bounding box center [569, 671] width 71 height 35
type textarea "x"
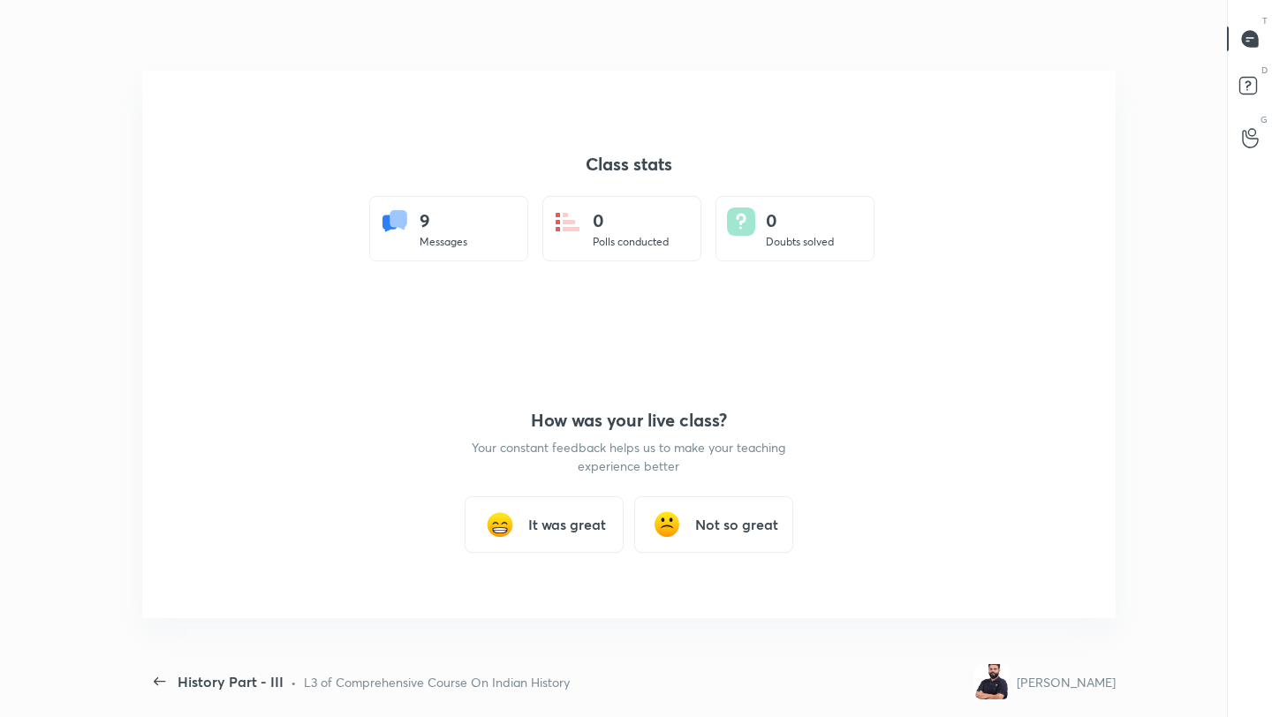
scroll to position [604, 1232]
